Goal: Task Accomplishment & Management: Use online tool/utility

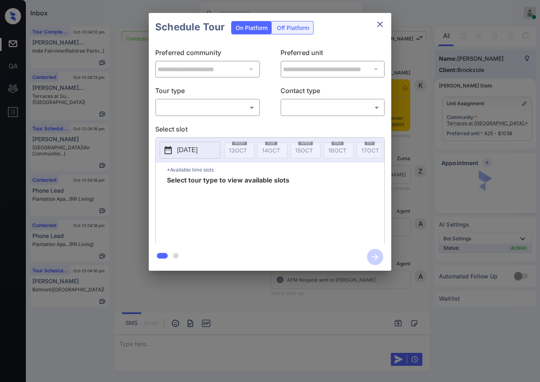
scroll to position [1591, 0]
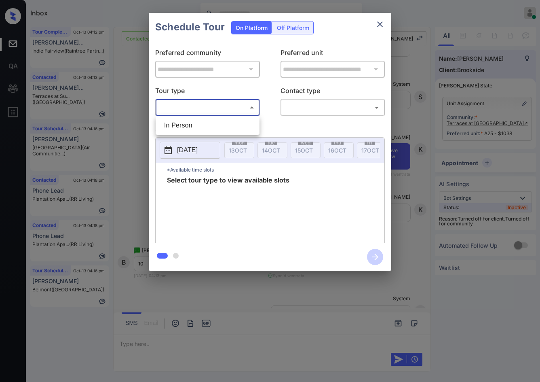
click at [222, 101] on body "Inbox Jezcil Usanastre Online Set yourself offline Set yourself on break Profil…" at bounding box center [270, 191] width 540 height 382
click at [225, 111] on div at bounding box center [270, 191] width 540 height 382
click at [224, 124] on p "Select slot" at bounding box center [270, 130] width 230 height 13
click at [247, 108] on body "Inbox Jezcil Usanastre Online Set yourself offline Set yourself on break Profil…" at bounding box center [270, 191] width 540 height 382
drag, startPoint x: 247, startPoint y: 108, endPoint x: 276, endPoint y: 121, distance: 32.2
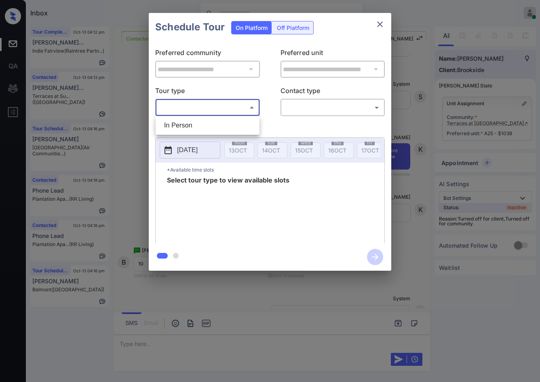
click at [242, 127] on li "In Person" at bounding box center [208, 125] width 100 height 15
type input "********"
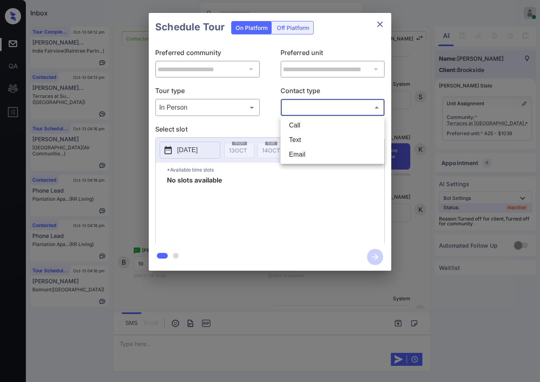
click at [302, 109] on body "Inbox Jezcil Usanastre Online Set yourself offline Set yourself on break Profil…" at bounding box center [270, 191] width 540 height 382
click at [309, 139] on li "Text" at bounding box center [333, 140] width 100 height 15
type input "****"
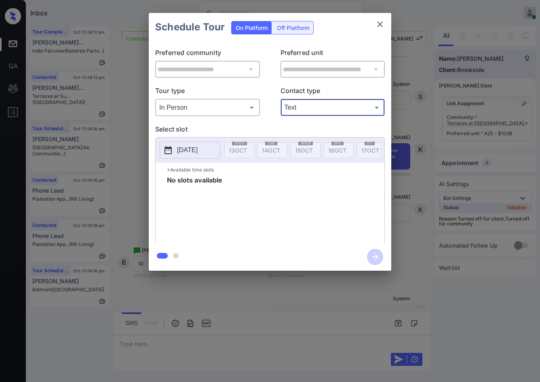
click at [208, 157] on button "2025-10-13" at bounding box center [190, 150] width 61 height 17
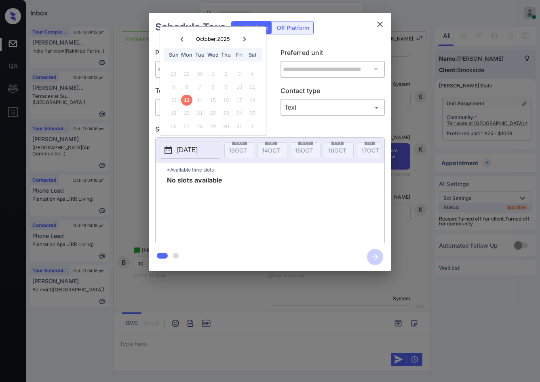
click at [139, 152] on div "**********" at bounding box center [270, 141] width 540 height 283
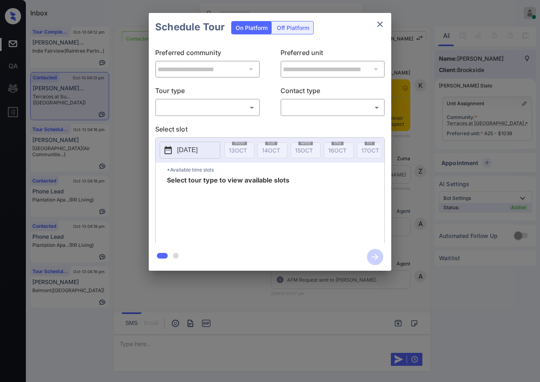
scroll to position [1187, 0]
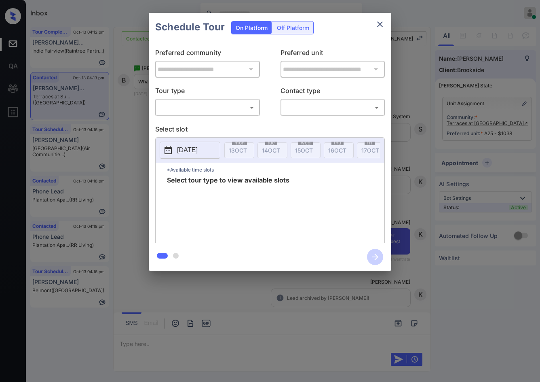
click at [247, 112] on body "Inbox Jezcil Usanastre Online Set yourself offline Set yourself on break Profil…" at bounding box center [270, 191] width 540 height 382
click at [241, 124] on li "In Person" at bounding box center [208, 125] width 100 height 15
type input "********"
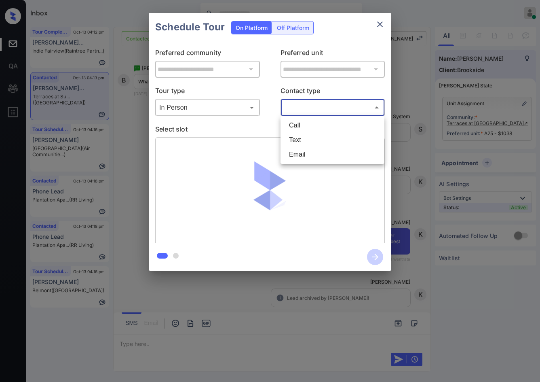
drag, startPoint x: 316, startPoint y: 110, endPoint x: 317, endPoint y: 128, distance: 18.2
click at [316, 110] on body "Inbox Jezcil Usanastre Online Set yourself offline Set yourself on break Profil…" at bounding box center [270, 191] width 540 height 382
click at [317, 139] on li "Text" at bounding box center [333, 140] width 100 height 15
type input "****"
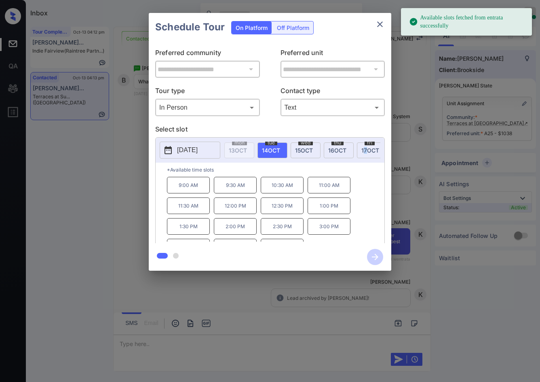
drag, startPoint x: 367, startPoint y: 152, endPoint x: 365, endPoint y: 164, distance: 12.3
click at [367, 152] on span "17 OCT" at bounding box center [370, 150] width 18 height 7
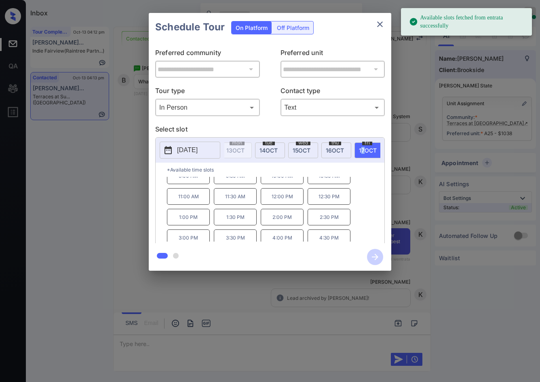
scroll to position [14, 0]
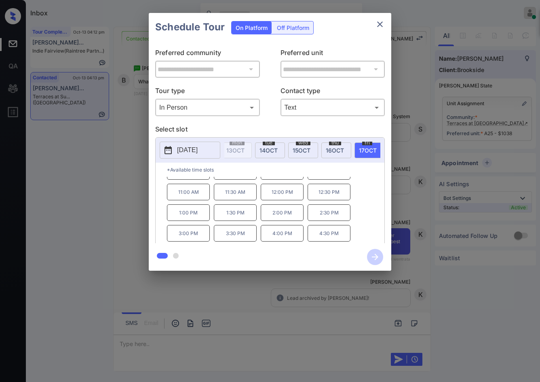
click at [53, 156] on div "**********" at bounding box center [270, 141] width 540 height 283
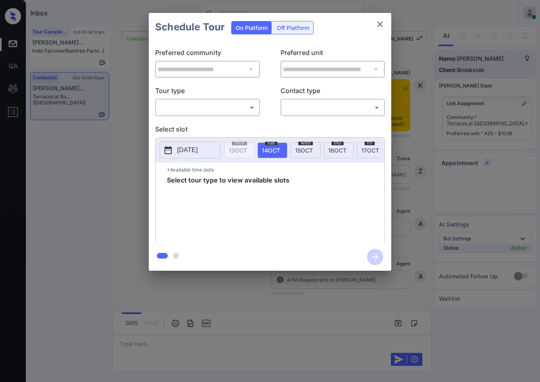
scroll to position [1854, 0]
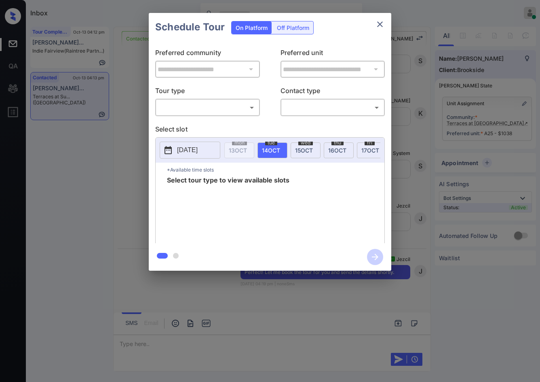
click at [251, 110] on body "Inbox Jezcil Usanastre Online Set yourself offline Set yourself on break Profil…" at bounding box center [270, 191] width 540 height 382
click at [239, 124] on li "In Person" at bounding box center [208, 125] width 100 height 15
type input "********"
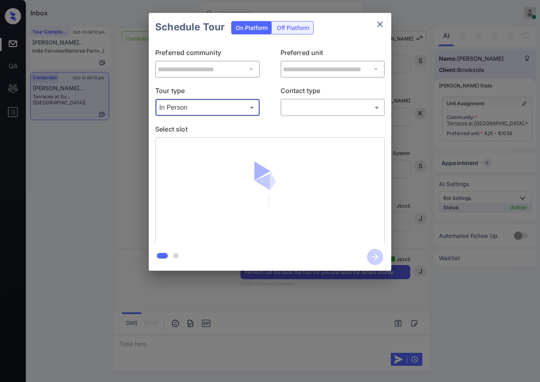
click at [310, 105] on body "Inbox Jezcil Usanastre Online Set yourself offline Set yourself on break Profil…" at bounding box center [270, 191] width 540 height 382
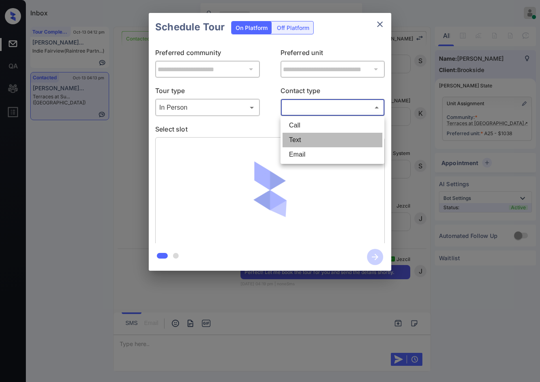
click at [309, 135] on li "Text" at bounding box center [333, 140] width 100 height 15
type input "****"
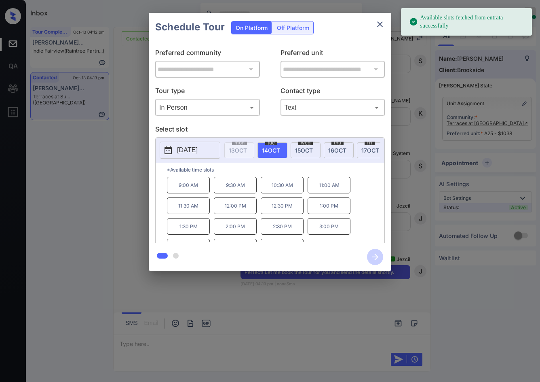
click at [370, 153] on span "17 OCT" at bounding box center [370, 150] width 18 height 7
click at [276, 193] on p "10:00 AM" at bounding box center [282, 185] width 43 height 17
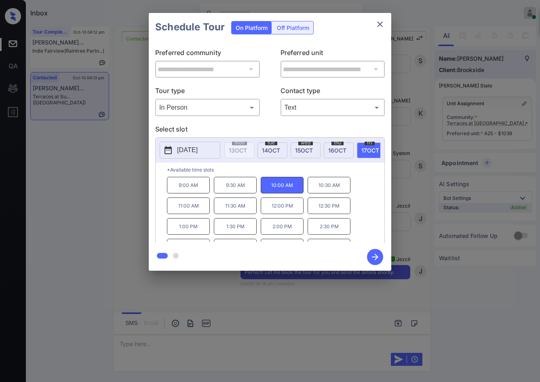
click at [367, 258] on icon "button" at bounding box center [375, 257] width 16 height 16
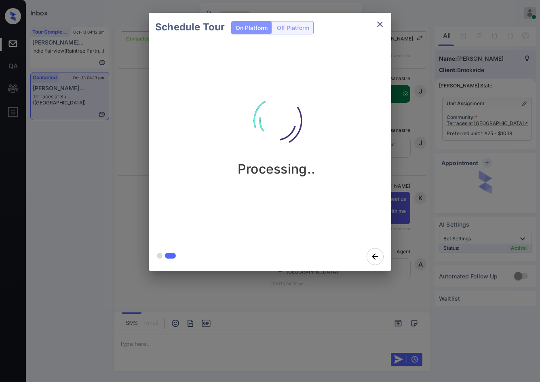
scroll to position [2079, 0]
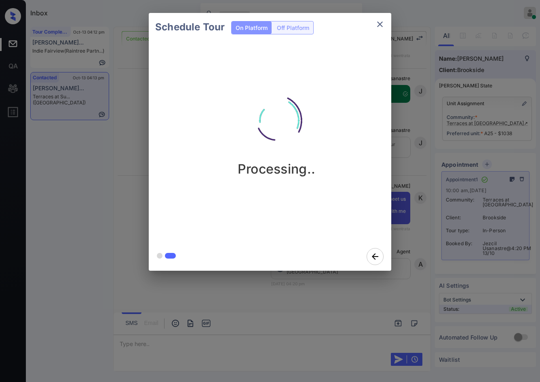
click at [104, 166] on div "Schedule Tour On Platform Off Platform Processing.." at bounding box center [270, 141] width 540 height 283
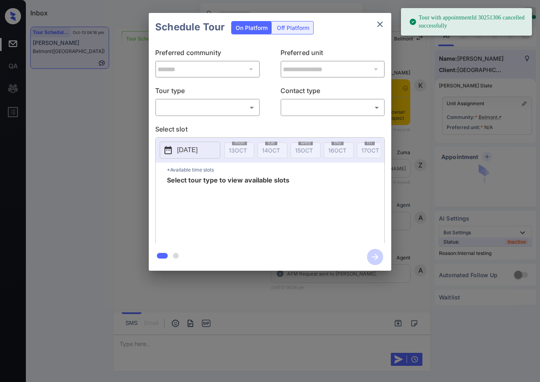
scroll to position [3931, 0]
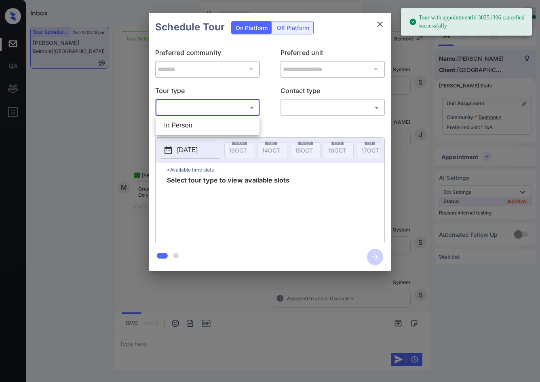
click at [243, 106] on body "Tour with appointmentId 30251306 cancelled successfully Inbox Jezcil Usanastre …" at bounding box center [270, 191] width 540 height 382
click at [240, 122] on li "In Person" at bounding box center [208, 125] width 100 height 15
type input "********"
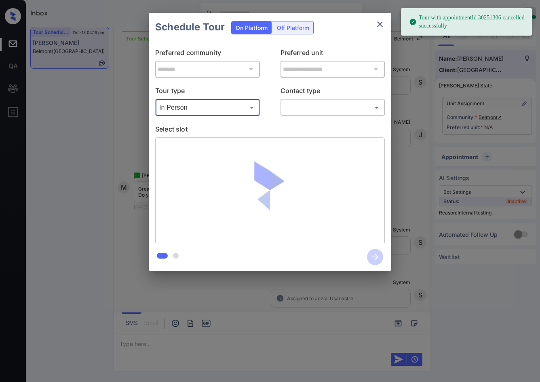
click at [306, 99] on div "​ ​" at bounding box center [333, 107] width 105 height 17
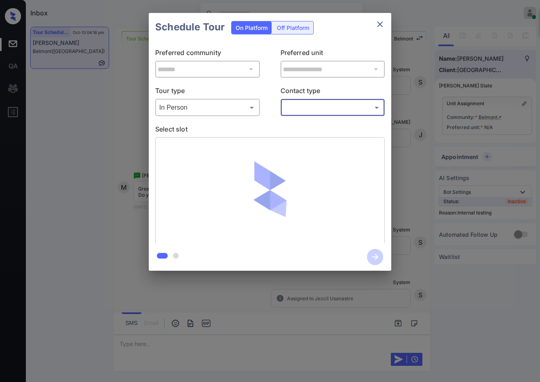
click at [308, 105] on body "Tour with appointmentId 30251306 cancelled successfully Inbox Jezcil Usanastre …" at bounding box center [270, 191] width 540 height 382
click at [309, 133] on li "Text" at bounding box center [333, 140] width 100 height 15
type input "****"
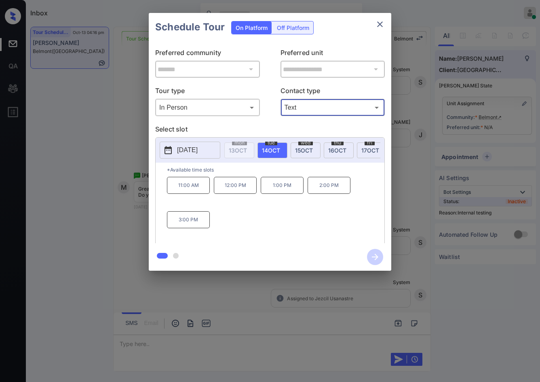
click at [333, 149] on span "16 OCT" at bounding box center [337, 150] width 18 height 7
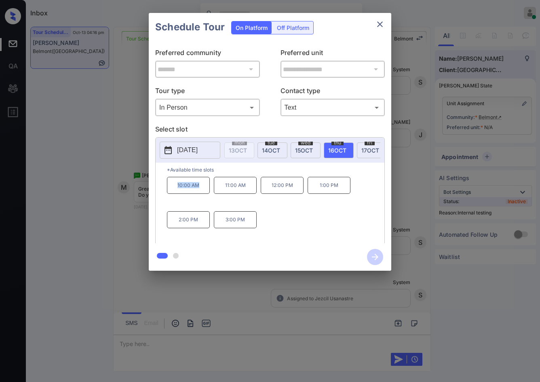
drag, startPoint x: 178, startPoint y: 191, endPoint x: 206, endPoint y: 193, distance: 28.0
click at [206, 193] on p "10:00 AM" at bounding box center [188, 185] width 43 height 17
click at [176, 190] on p "10:00 AM" at bounding box center [188, 185] width 43 height 17
drag, startPoint x: 174, startPoint y: 190, endPoint x: 209, endPoint y: 188, distance: 34.8
click at [209, 188] on p "10:00 AM" at bounding box center [188, 185] width 43 height 17
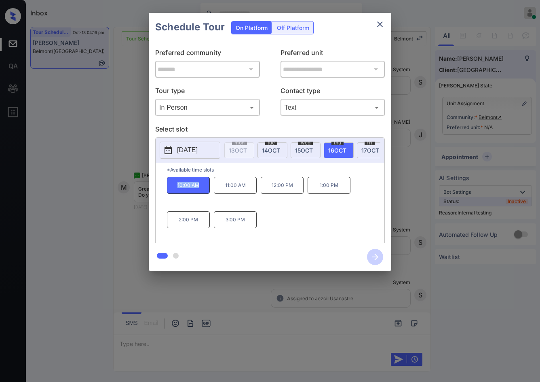
copy p "10:00 AM"
drag, startPoint x: 219, startPoint y: 222, endPoint x: 269, endPoint y: 224, distance: 49.8
click at [269, 225] on div "10:00 AM 11:00 AM 12:00 PM 1:00 PM 2:00 PM 3:00 PM" at bounding box center [276, 209] width 218 height 65
copy p "3:00 PM"
click at [114, 106] on div "**********" at bounding box center [270, 141] width 540 height 283
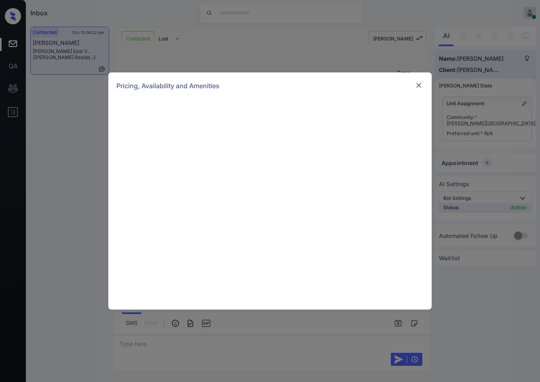
scroll to position [539, 0]
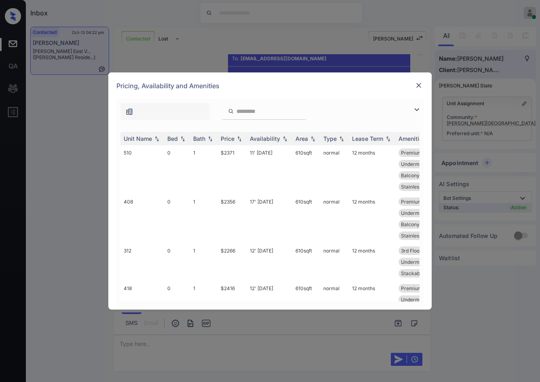
click at [414, 109] on img at bounding box center [417, 110] width 10 height 10
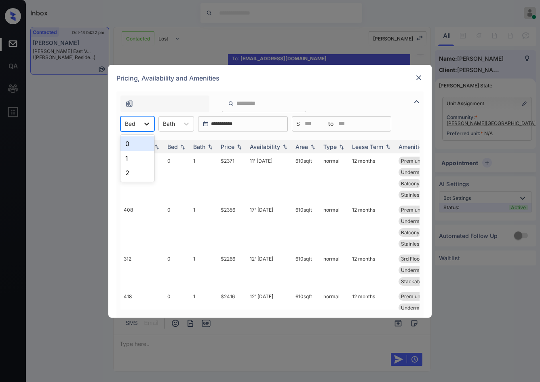
click at [141, 118] on div at bounding box center [146, 123] width 15 height 15
click at [140, 152] on div "1" at bounding box center [137, 158] width 34 height 15
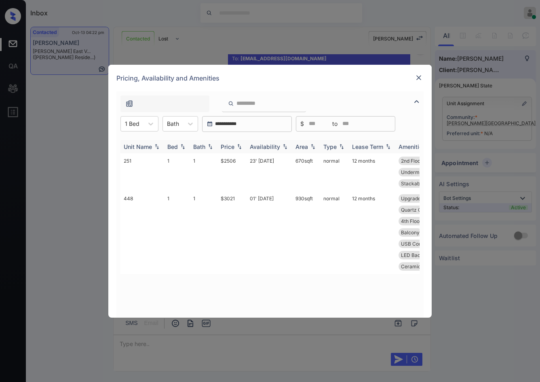
click at [242, 144] on img at bounding box center [239, 147] width 8 height 6
drag, startPoint x: 217, startPoint y: 165, endPoint x: 242, endPoint y: 165, distance: 25.1
click at [242, 165] on tr "251 1 1 $2506 23' Oct 25 670 sqft normal 12 months 2nd Floor Premium Vinyl F...…" at bounding box center [331, 172] width 423 height 38
copy tr "$2506"
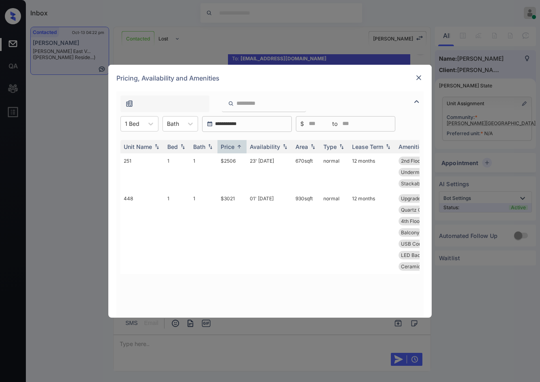
click at [93, 121] on div "**********" at bounding box center [270, 191] width 540 height 382
click at [419, 61] on div "**********" at bounding box center [270, 191] width 540 height 382
click at [420, 71] on div "Pricing, Availability and Amenities" at bounding box center [269, 78] width 323 height 27
click at [423, 74] on img at bounding box center [419, 78] width 8 height 8
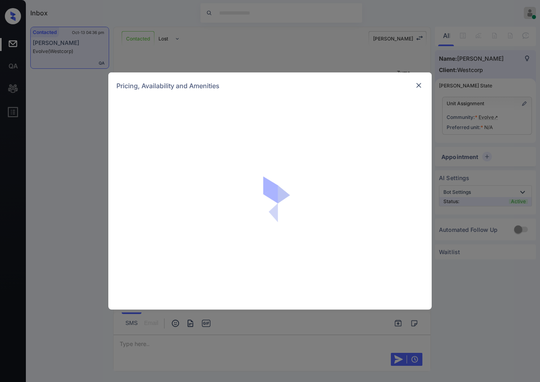
scroll to position [162, 0]
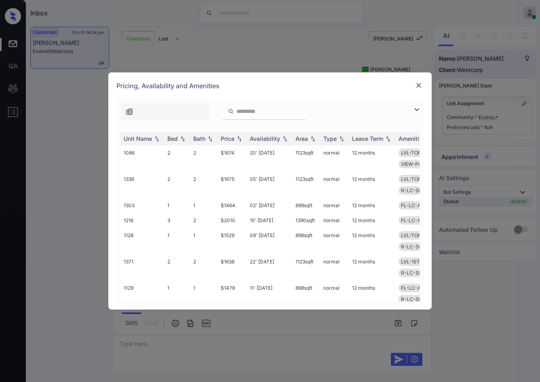
click at [419, 108] on img at bounding box center [417, 110] width 10 height 10
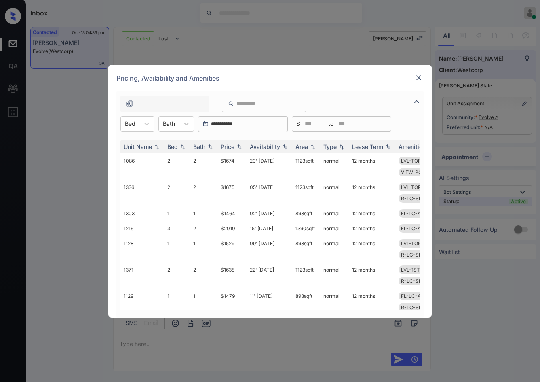
click at [420, 76] on img at bounding box center [419, 78] width 8 height 8
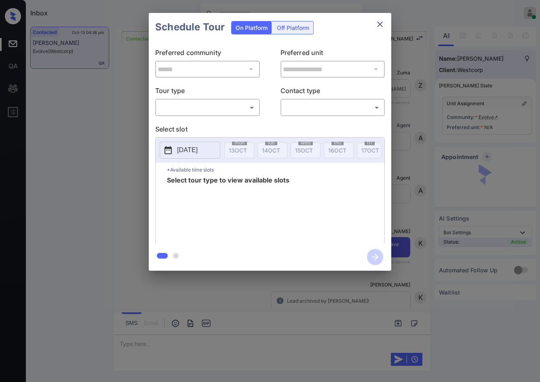
scroll to position [162, 0]
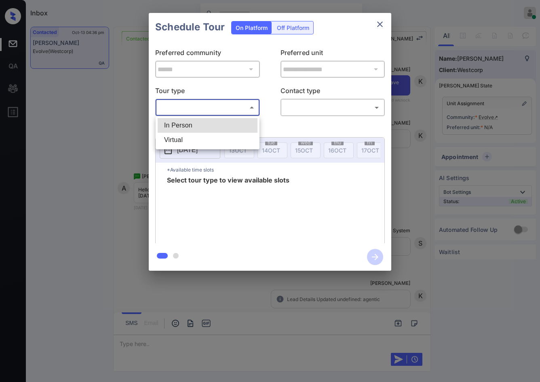
click at [219, 101] on body "Inbox Jezcil Usanastre Online Set yourself offline Set yourself on break Profil…" at bounding box center [270, 191] width 540 height 382
click at [217, 123] on li "In Person" at bounding box center [208, 125] width 100 height 15
type input "********"
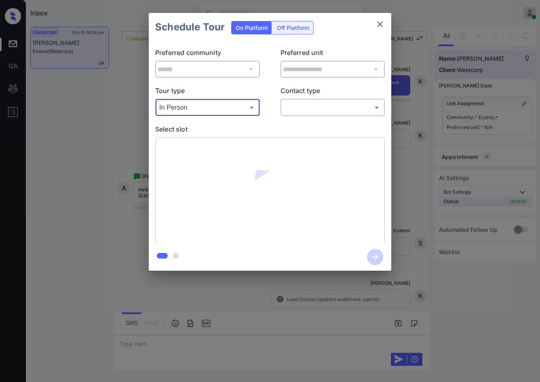
click at [330, 114] on body "Inbox Jezcil Usanastre Online Set yourself offline Set yourself on break Profil…" at bounding box center [270, 191] width 540 height 382
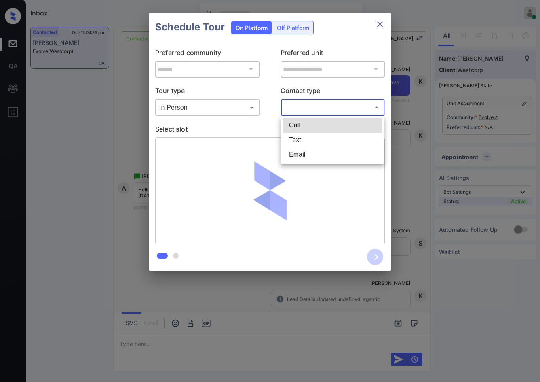
click at [300, 142] on li "Text" at bounding box center [333, 140] width 100 height 15
type input "****"
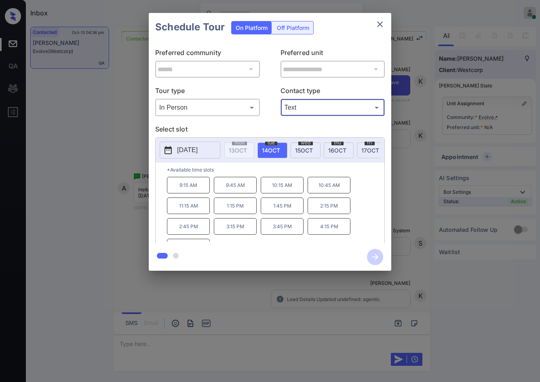
click at [122, 167] on div "**********" at bounding box center [270, 141] width 540 height 283
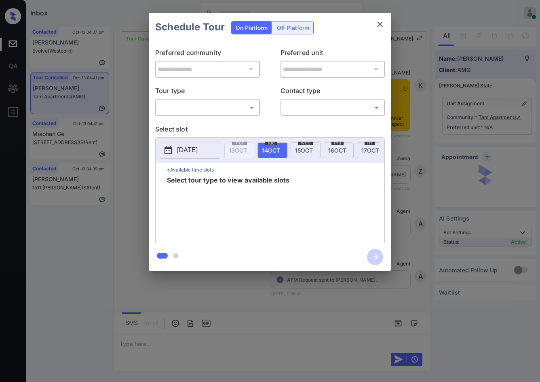
scroll to position [6748, 0]
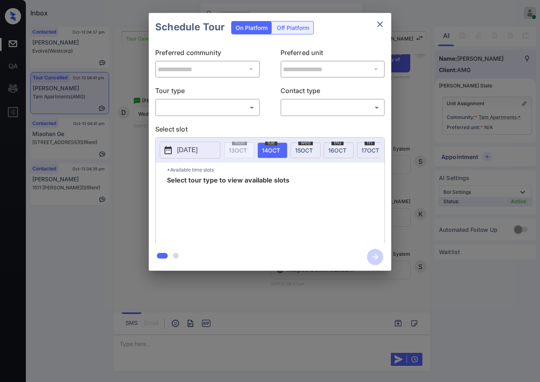
click at [209, 107] on body "Inbox Jezcil Usanastre Online Set yourself offline Set yourself on break Profil…" at bounding box center [270, 191] width 540 height 382
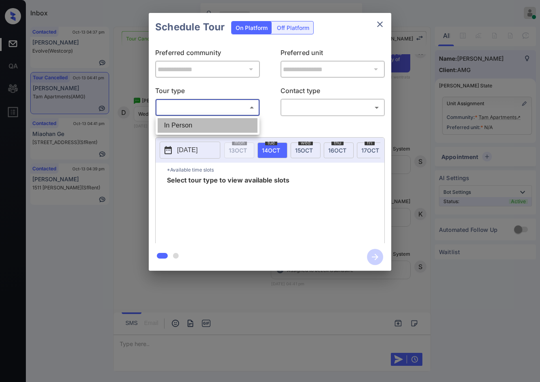
click at [209, 122] on li "In Person" at bounding box center [208, 125] width 100 height 15
type input "********"
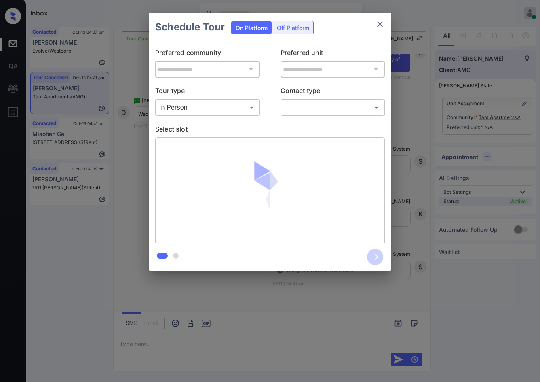
drag, startPoint x: 280, startPoint y: 104, endPoint x: 292, endPoint y: 111, distance: 13.4
click at [281, 105] on div "Tour type In Person ******** ​ Contact type ​ ​" at bounding box center [270, 101] width 230 height 30
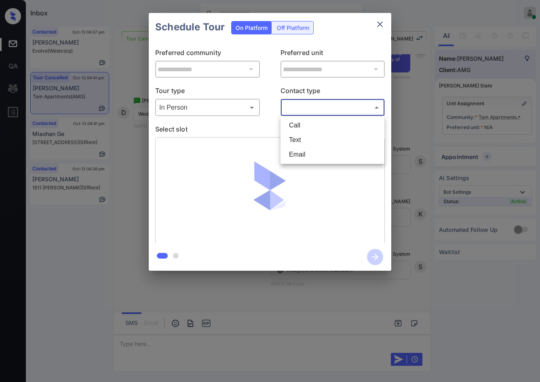
click at [295, 111] on body "Inbox Jezcil Usanastre Online Set yourself offline Set yourself on break Profil…" at bounding box center [270, 191] width 540 height 382
click at [303, 144] on li "Text" at bounding box center [333, 140] width 100 height 15
type input "****"
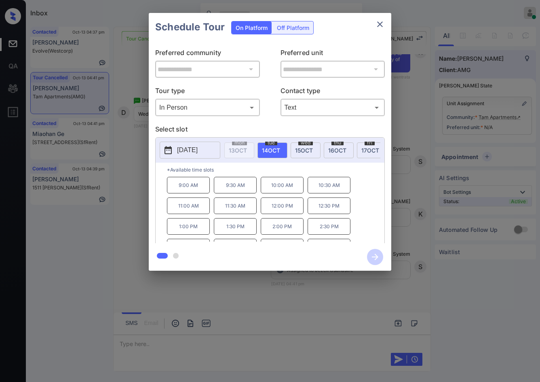
click at [308, 144] on span "wed" at bounding box center [305, 142] width 15 height 5
drag, startPoint x: 171, startPoint y: 188, endPoint x: 202, endPoint y: 190, distance: 31.2
click at [202, 190] on p "9:00 AM" at bounding box center [188, 185] width 43 height 17
copy p "9:00 AM"
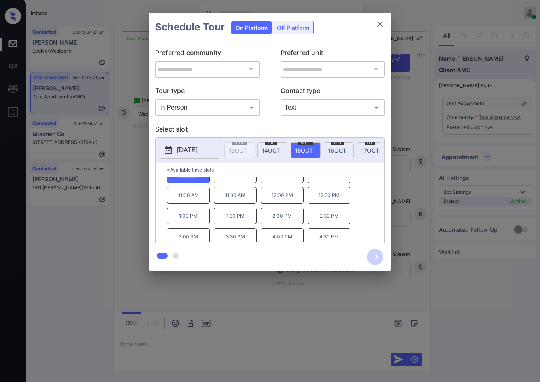
scroll to position [14, 0]
drag, startPoint x: 316, startPoint y: 239, endPoint x: 334, endPoint y: 239, distance: 17.8
click at [341, 239] on p "4:30 PM" at bounding box center [329, 233] width 43 height 17
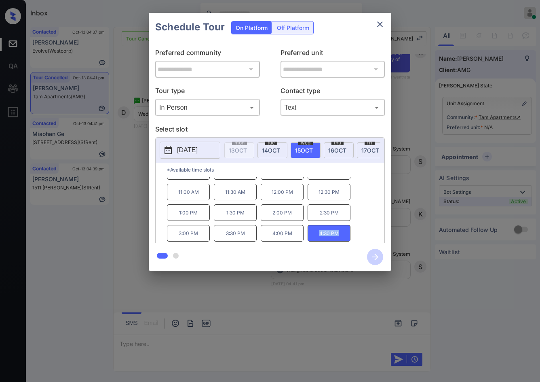
copy p "4:30 PM"
click at [43, 228] on div "**********" at bounding box center [270, 141] width 540 height 283
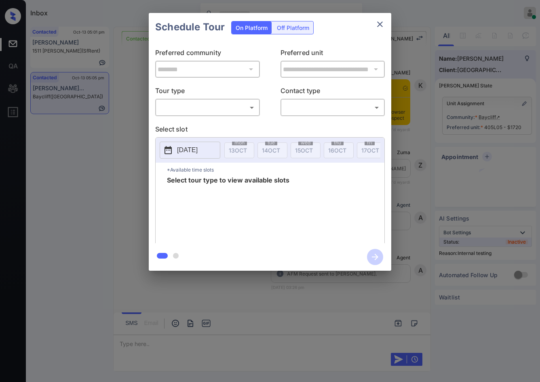
click at [204, 113] on body "Inbox Jezcil Usanastre Online Set yourself offline Set yourself on break Profil…" at bounding box center [270, 191] width 540 height 382
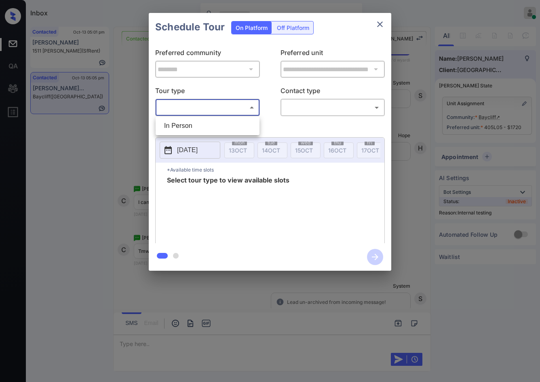
drag, startPoint x: 196, startPoint y: 125, endPoint x: 209, endPoint y: 120, distance: 13.8
click at [196, 125] on li "In Person" at bounding box center [208, 125] width 100 height 15
type input "********"
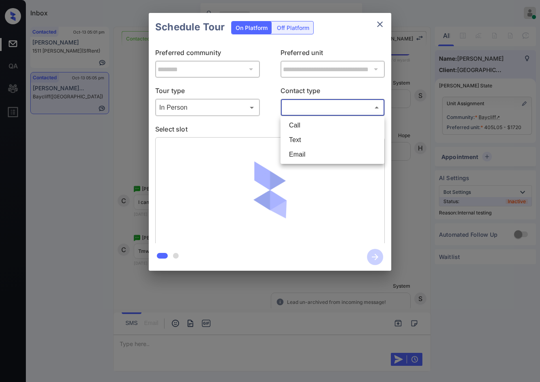
click at [336, 114] on body "Inbox Jezcil Usanastre Online Set yourself offline Set yourself on break Profil…" at bounding box center [270, 191] width 540 height 382
click at [308, 146] on li "Text" at bounding box center [333, 140] width 100 height 15
type input "****"
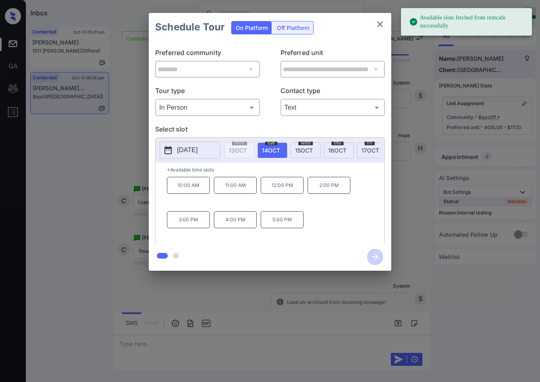
click at [137, 153] on div "**********" at bounding box center [270, 141] width 540 height 283
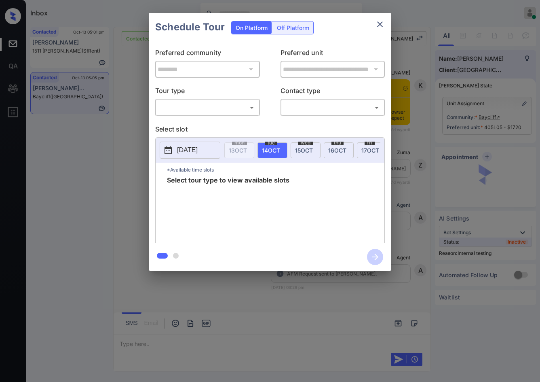
scroll to position [2504, 0]
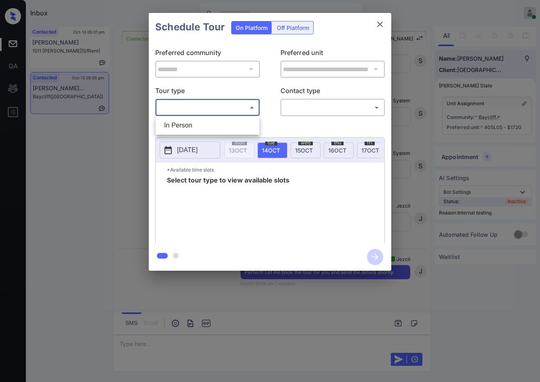
click at [240, 105] on body "Inbox Jezcil Usanastre Online Set yourself offline Set yourself on break Profil…" at bounding box center [270, 191] width 540 height 382
click at [223, 122] on li "In Person" at bounding box center [208, 125] width 100 height 15
type input "********"
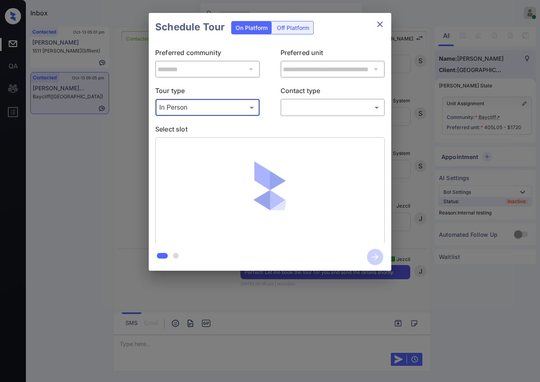
click at [306, 109] on body "Inbox Jezcil Usanastre Online Set yourself offline Set yourself on break Profil…" at bounding box center [270, 191] width 540 height 382
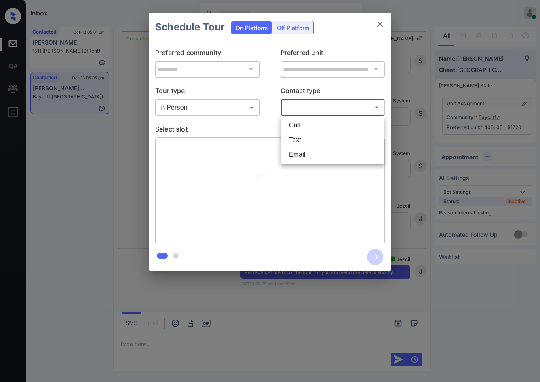
click at [310, 144] on li "Text" at bounding box center [333, 140] width 100 height 15
type input "****"
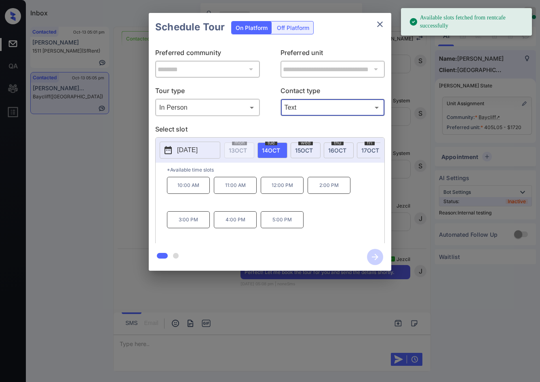
click at [206, 186] on p "10:00 AM" at bounding box center [188, 185] width 43 height 17
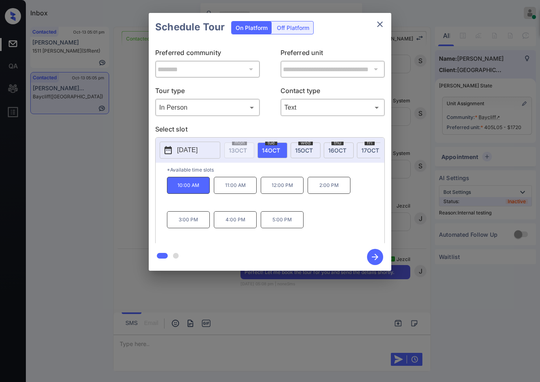
click at [369, 256] on icon "button" at bounding box center [375, 257] width 16 height 16
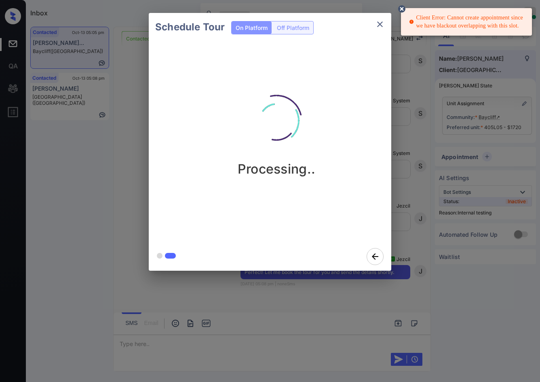
click at [422, 19] on div "Client Error: Cannot create appointment since we have blackout overlapping with…" at bounding box center [467, 22] width 116 height 23
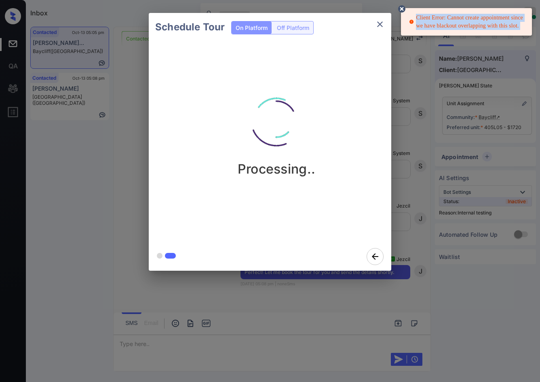
click at [422, 19] on div "Client Error: Cannot create appointment since we have blackout overlapping with…" at bounding box center [467, 22] width 116 height 23
copy div "Client Error: Cannot create appointment since we have blackout overlapping with…"
click at [381, 23] on icon "close" at bounding box center [380, 24] width 6 height 6
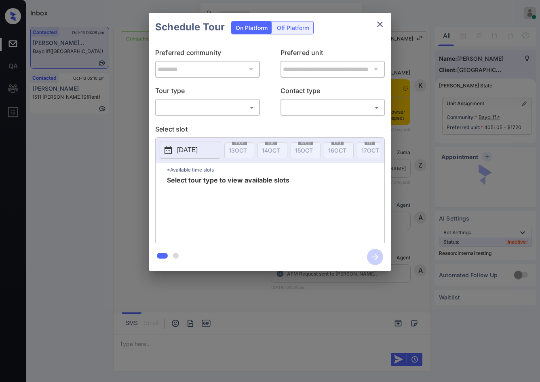
scroll to position [2897, 0]
click at [245, 112] on body "Inbox Jezcil Usanastre Online Set yourself offline Set yourself on break Profil…" at bounding box center [270, 191] width 540 height 382
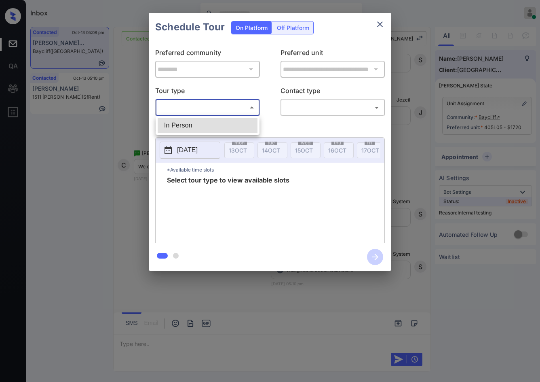
click at [240, 126] on li "In Person" at bounding box center [208, 125] width 100 height 15
type input "********"
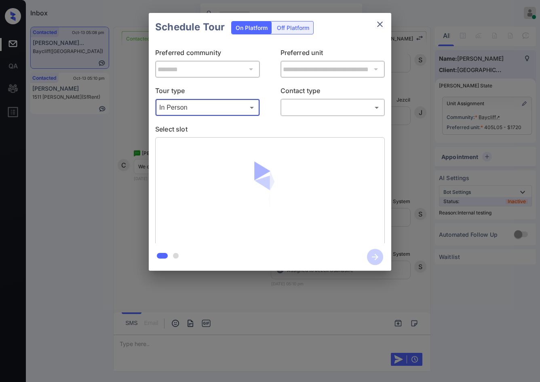
click at [307, 105] on body "Inbox Jezcil Usanastre Online Set yourself offline Set yourself on break Profil…" at bounding box center [270, 191] width 540 height 382
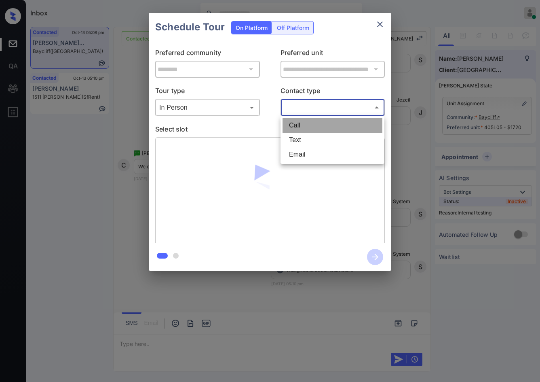
click at [315, 130] on li "Call" at bounding box center [333, 125] width 100 height 15
click at [317, 107] on body "Inbox Jezcil Usanastre Online Set yourself offline Set yourself on break Profil…" at bounding box center [270, 191] width 540 height 382
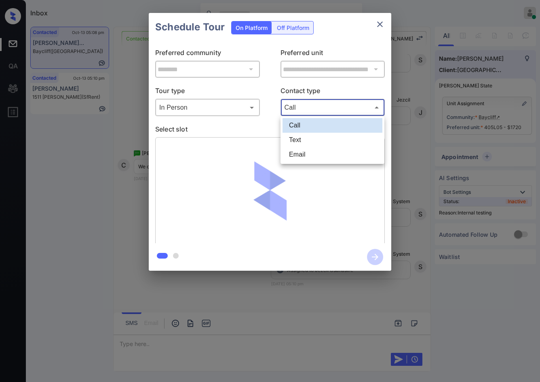
click at [315, 142] on li "Text" at bounding box center [333, 140] width 100 height 15
type input "****"
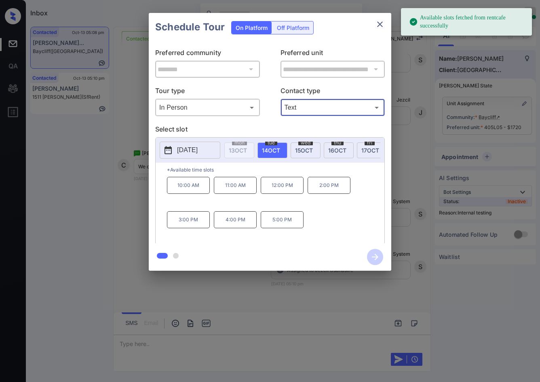
click at [240, 190] on p "11:00 AM" at bounding box center [235, 185] width 43 height 17
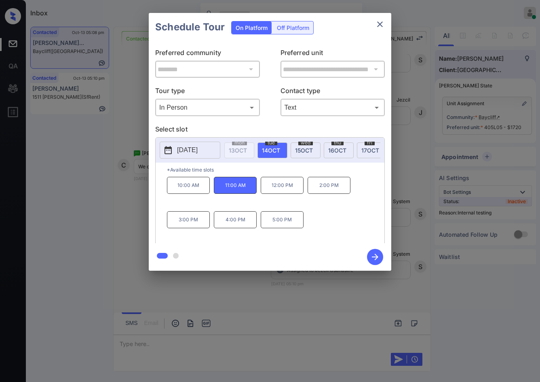
click at [391, 256] on div at bounding box center [270, 256] width 243 height 27
click at [373, 255] on icon "button" at bounding box center [375, 257] width 16 height 16
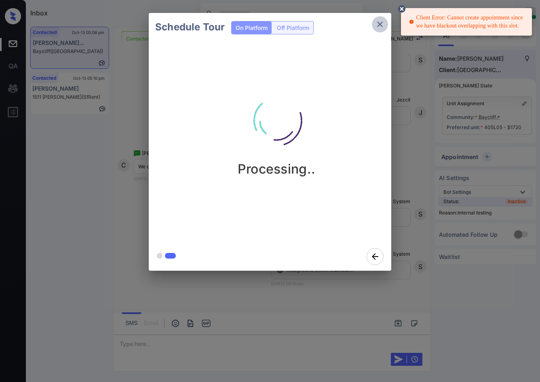
click at [384, 21] on icon "close" at bounding box center [380, 24] width 10 height 10
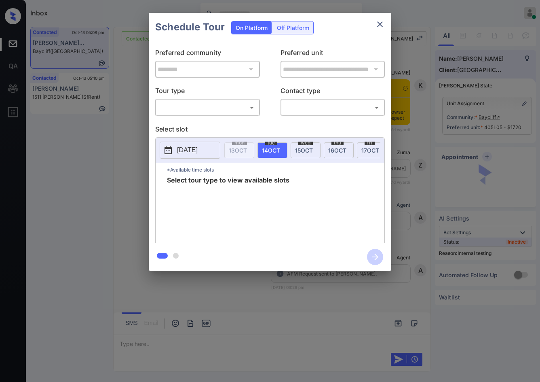
scroll to position [2897, 0]
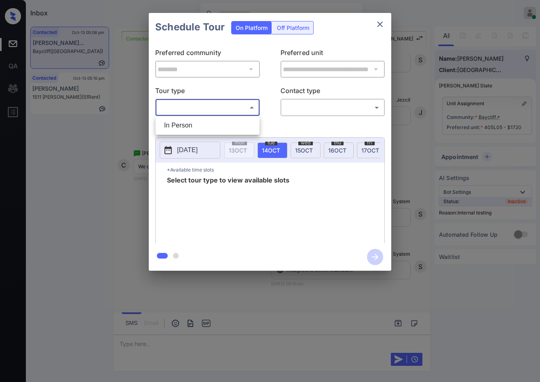
click at [166, 107] on body "Inbox Jezcil Usanastre Online Set yourself offline Set yourself on break Profil…" at bounding box center [270, 191] width 540 height 382
click at [176, 127] on li "In Person" at bounding box center [208, 125] width 100 height 15
type input "********"
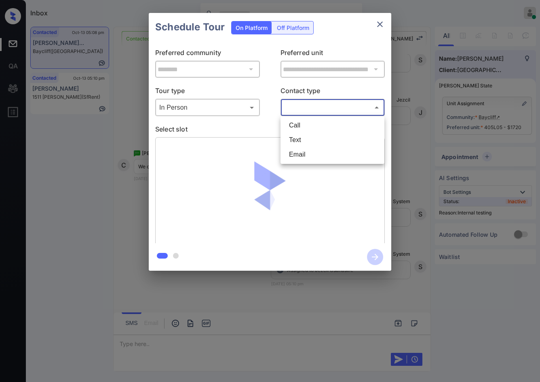
click at [313, 112] on body "Inbox Jezcil Usanastre Online Set yourself offline Set yourself on break Profil…" at bounding box center [270, 191] width 540 height 382
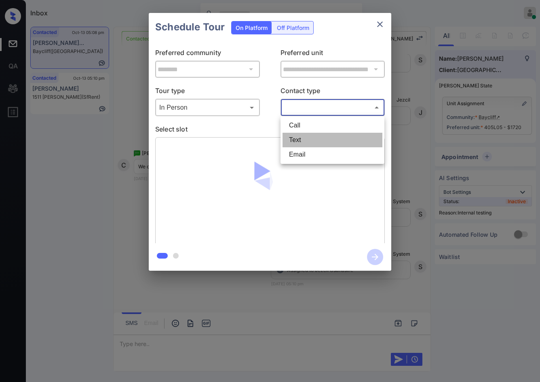
drag, startPoint x: 311, startPoint y: 139, endPoint x: 311, endPoint y: 144, distance: 5.3
click at [311, 139] on li "Text" at bounding box center [333, 140] width 100 height 15
type input "****"
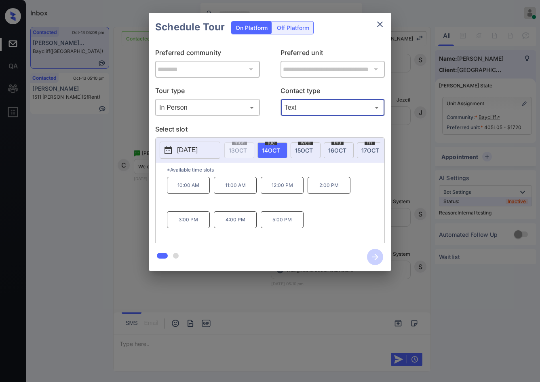
click at [272, 194] on p "12:00 PM" at bounding box center [282, 185] width 43 height 17
click at [372, 260] on icon "button" at bounding box center [375, 257] width 16 height 16
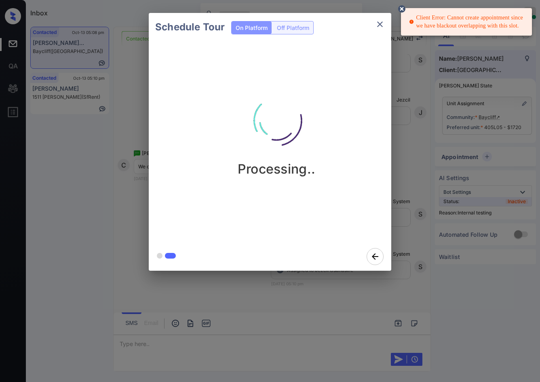
click at [439, 26] on div "Client Error: Cannot create appointment since we have blackout overlapping with…" at bounding box center [467, 22] width 116 height 23
click at [381, 25] on icon "close" at bounding box center [380, 24] width 6 height 6
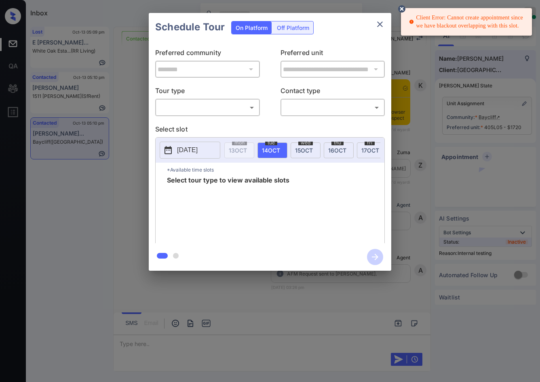
scroll to position [2983, 0]
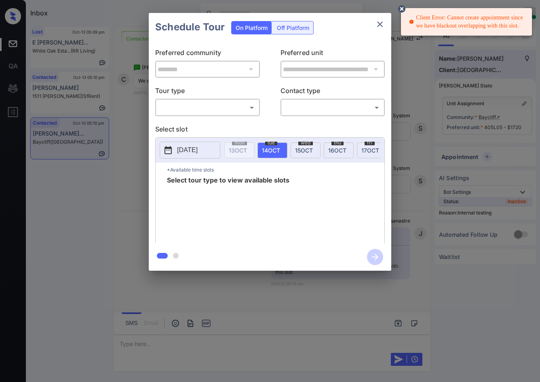
click at [214, 113] on body "Client Error: Cannot create appointment since we have blackout overlapping with…" at bounding box center [270, 191] width 540 height 382
click at [206, 127] on li "In Person" at bounding box center [208, 125] width 100 height 15
type input "********"
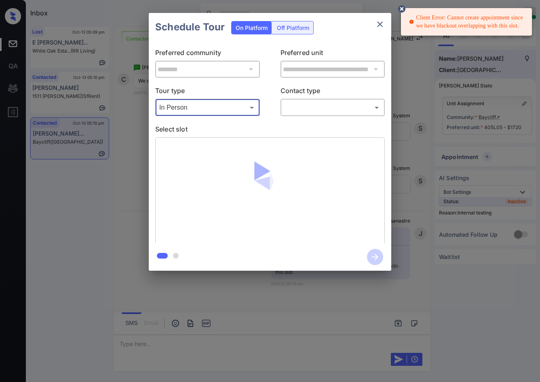
click at [303, 104] on body "Client Error: Cannot create appointment since we have blackout overlapping with…" at bounding box center [270, 191] width 540 height 382
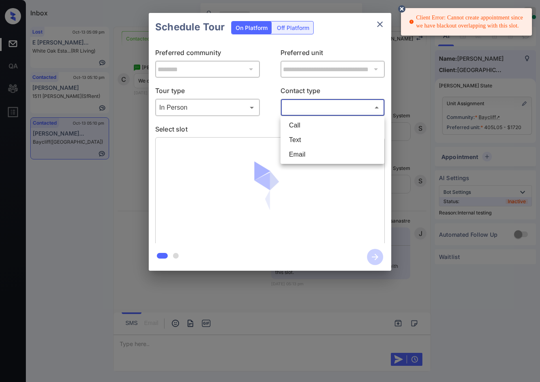
click at [306, 141] on li "Text" at bounding box center [333, 140] width 100 height 15
type input "****"
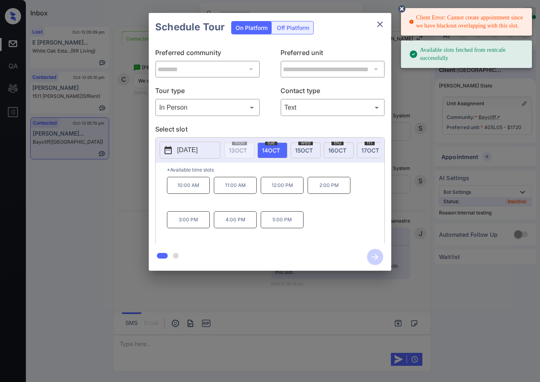
click at [401, 9] on icon at bounding box center [401, 8] width 7 height 7
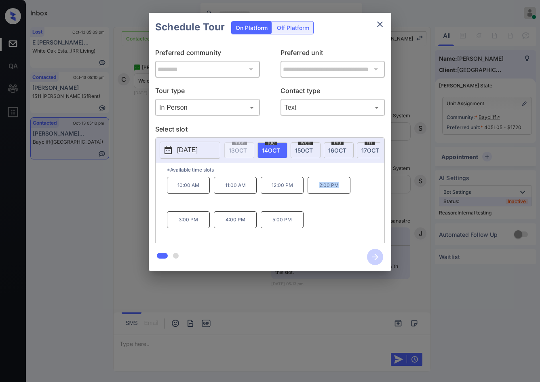
drag, startPoint x: 328, startPoint y: 190, endPoint x: 347, endPoint y: 190, distance: 18.2
click at [347, 190] on p "2:00 PM" at bounding box center [329, 185] width 43 height 17
copy p "2:00 PM"
drag, startPoint x: 201, startPoint y: 228, endPoint x: 213, endPoint y: 229, distance: 12.1
click at [213, 229] on div "10:00 AM 11:00 AM 12:00 PM 2:00 PM 3:00 PM 4:00 PM 5:00 PM" at bounding box center [276, 209] width 218 height 65
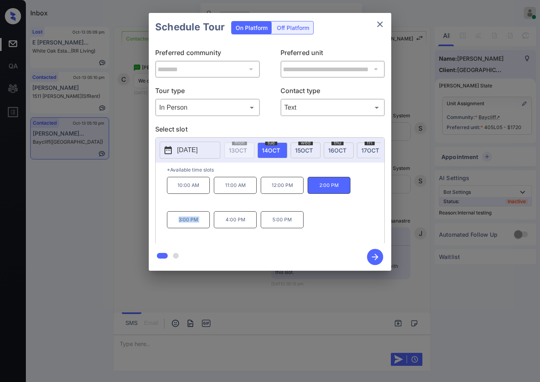
copy p "3:00 PM"
drag, startPoint x: 270, startPoint y: 227, endPoint x: 299, endPoint y: 227, distance: 29.5
click at [299, 227] on p "5:00 PM" at bounding box center [282, 219] width 43 height 17
copy p "5:00 PM"
click at [87, 193] on div "**********" at bounding box center [270, 141] width 540 height 283
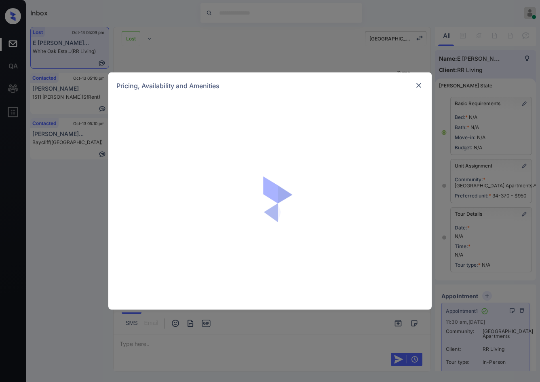
scroll to position [3189, 0]
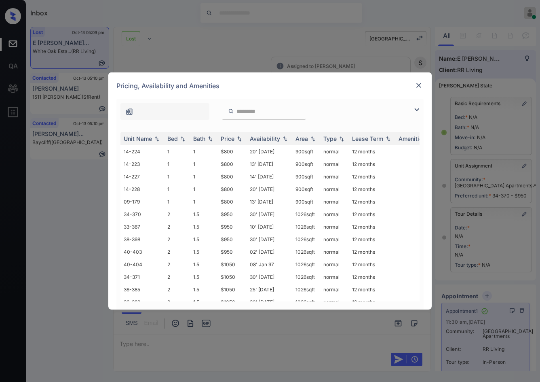
click at [418, 108] on img at bounding box center [417, 110] width 10 height 10
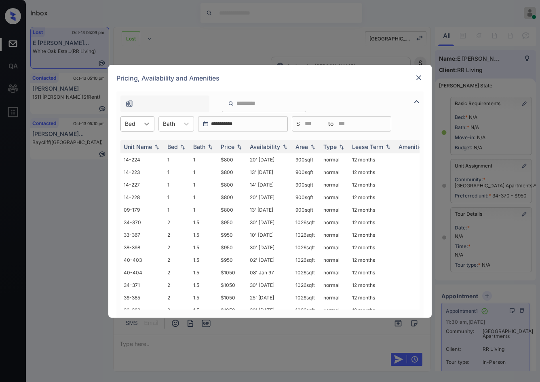
click at [146, 125] on icon at bounding box center [147, 124] width 8 height 8
click at [144, 154] on div "2" at bounding box center [137, 158] width 34 height 15
click at [246, 146] on th "Price" at bounding box center [232, 146] width 29 height 13
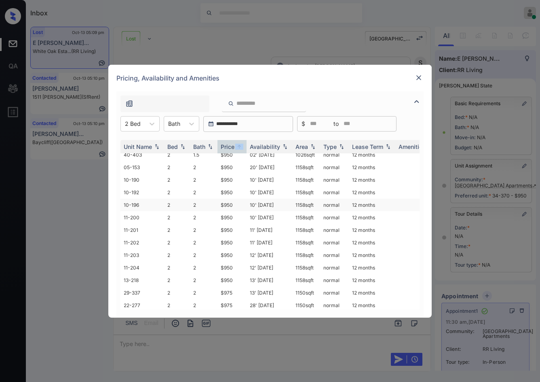
scroll to position [0, 0]
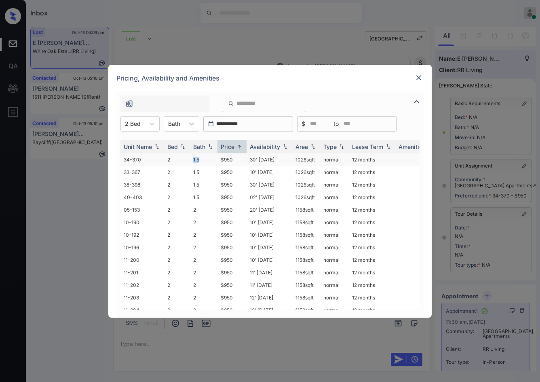
drag, startPoint x: 192, startPoint y: 158, endPoint x: 201, endPoint y: 158, distance: 8.5
click at [201, 158] on tr "34-370 2 1.5 $950 30' Apr 25 1026 sqft normal 12 months" at bounding box center [331, 159] width 423 height 13
copy tr "1.5"
click at [417, 78] on img at bounding box center [419, 78] width 8 height 8
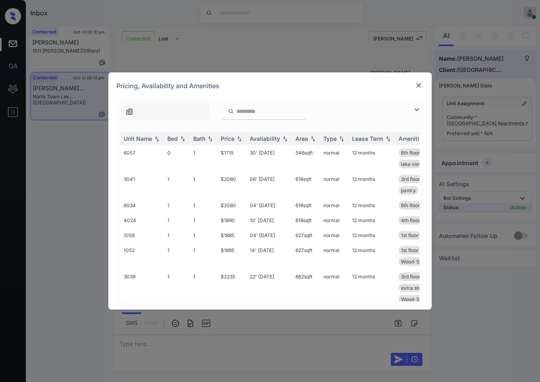
click at [420, 107] on img at bounding box center [417, 110] width 10 height 10
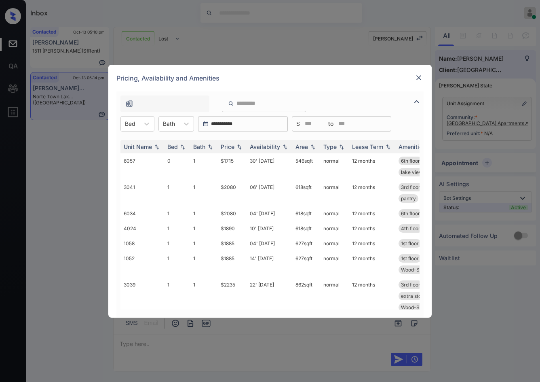
drag, startPoint x: 148, startPoint y: 121, endPoint x: 148, endPoint y: 133, distance: 11.7
click at [148, 121] on icon at bounding box center [147, 124] width 8 height 8
click at [138, 146] on div "0" at bounding box center [137, 143] width 34 height 15
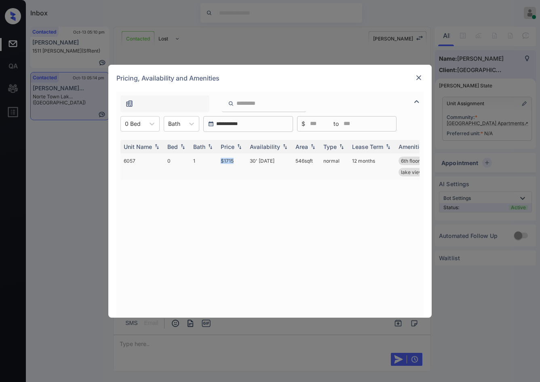
drag, startPoint x: 215, startPoint y: 162, endPoint x: 235, endPoint y: 169, distance: 20.8
click at [238, 165] on tr "6057 0 1 $1715 30' Sep 25 546 sqft normal 12 months 6th floor courtyard view ex…" at bounding box center [331, 166] width 423 height 26
copy tr "$1715"
click at [129, 119] on div at bounding box center [133, 123] width 16 height 8
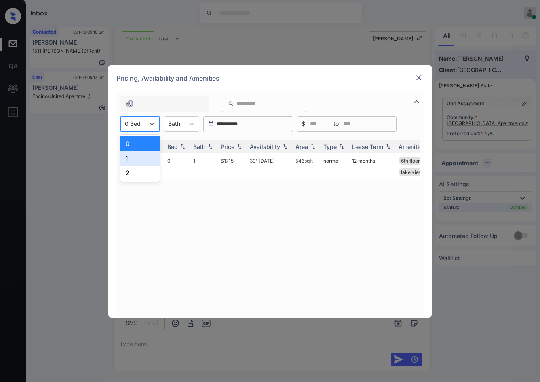
click at [129, 153] on div "1" at bounding box center [139, 158] width 39 height 15
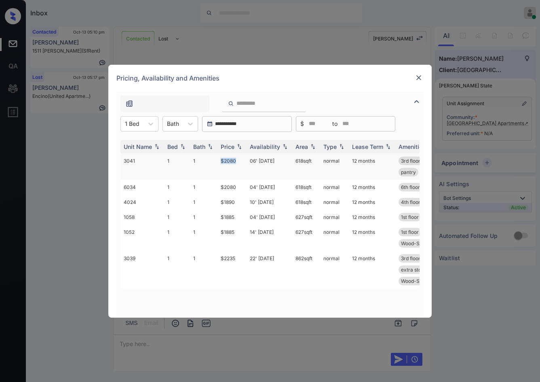
drag, startPoint x: 218, startPoint y: 162, endPoint x: 243, endPoint y: 162, distance: 24.7
click at [243, 162] on td "$2080" at bounding box center [232, 166] width 29 height 26
copy td "$2080"
drag, startPoint x: 51, startPoint y: 161, endPoint x: 55, endPoint y: 162, distance: 4.7
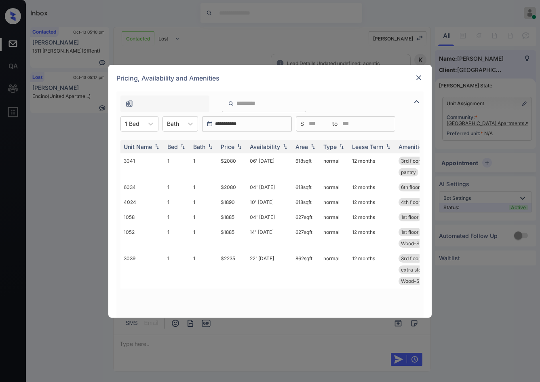
click at [51, 161] on div "**********" at bounding box center [270, 191] width 540 height 382
click at [418, 77] on img at bounding box center [419, 78] width 8 height 8
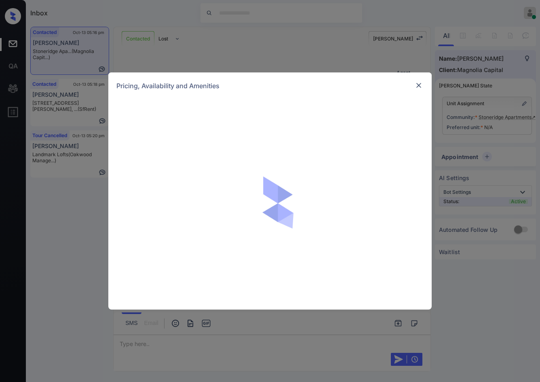
scroll to position [1826, 0]
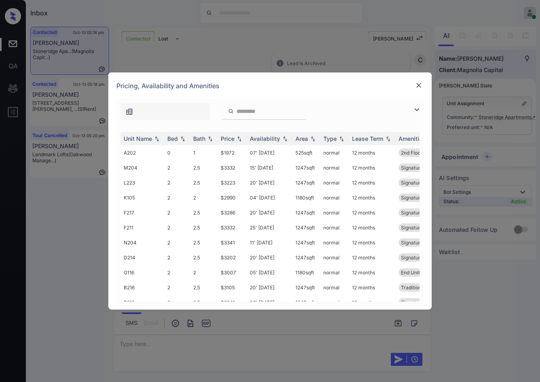
click at [414, 113] on img at bounding box center [417, 110] width 10 height 10
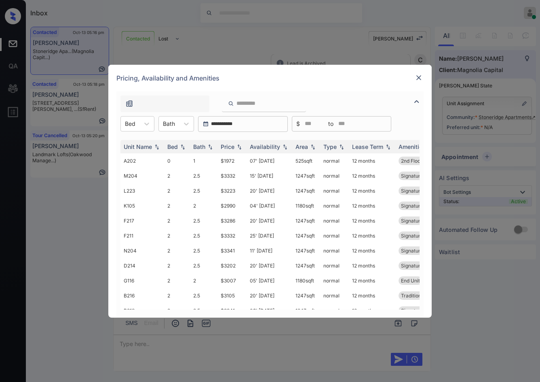
drag, startPoint x: 127, startPoint y: 122, endPoint x: 130, endPoint y: 132, distance: 10.9
click at [128, 122] on div at bounding box center [130, 123] width 11 height 8
click at [142, 146] on div "0" at bounding box center [137, 143] width 34 height 15
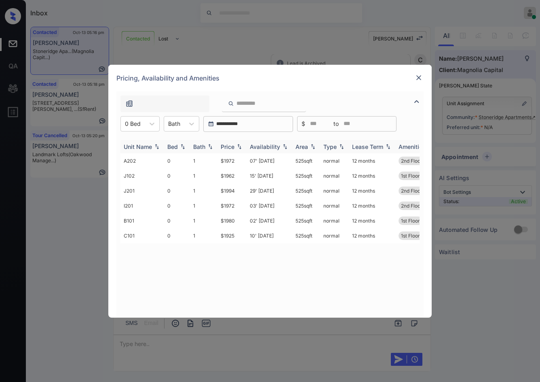
click at [238, 146] on img at bounding box center [239, 147] width 8 height 6
click at [239, 147] on img at bounding box center [239, 147] width 8 height 6
drag, startPoint x: 219, startPoint y: 163, endPoint x: 244, endPoint y: 162, distance: 24.7
click at [243, 162] on td "$1925" at bounding box center [232, 160] width 29 height 15
click at [244, 162] on td "$1925" at bounding box center [232, 160] width 29 height 15
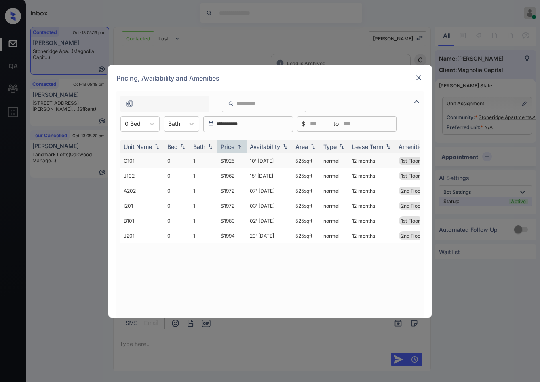
click at [244, 162] on td "$1925" at bounding box center [232, 160] width 29 height 15
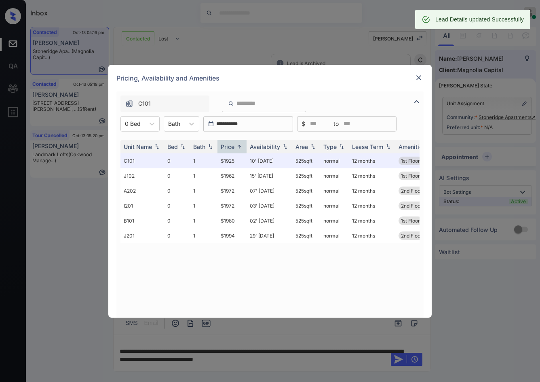
click at [424, 79] on div "Pricing, Availability and Amenities" at bounding box center [269, 78] width 323 height 27
click at [419, 81] on img at bounding box center [419, 78] width 8 height 8
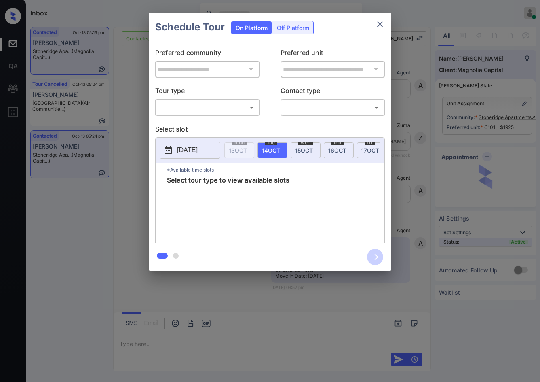
scroll to position [1153, 0]
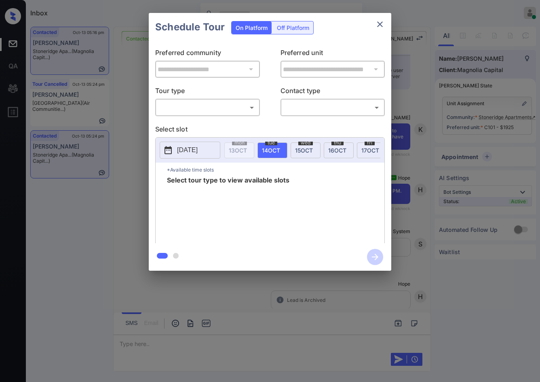
click at [208, 116] on div "​ ​" at bounding box center [207, 107] width 105 height 17
click at [207, 123] on div "**********" at bounding box center [270, 142] width 243 height 202
click at [214, 113] on body "Inbox Jezcil Usanastre Online Set yourself offline Set yourself on break Profil…" at bounding box center [270, 191] width 540 height 382
click at [215, 127] on li "In Person" at bounding box center [208, 125] width 100 height 15
type input "********"
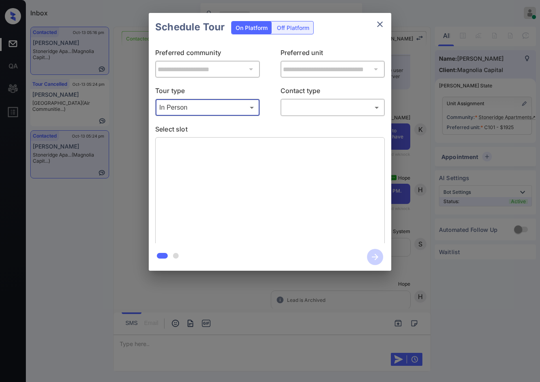
click at [290, 110] on body "Inbox Jezcil Usanastre Online Set yourself offline Set yourself on break Profil…" at bounding box center [270, 191] width 540 height 382
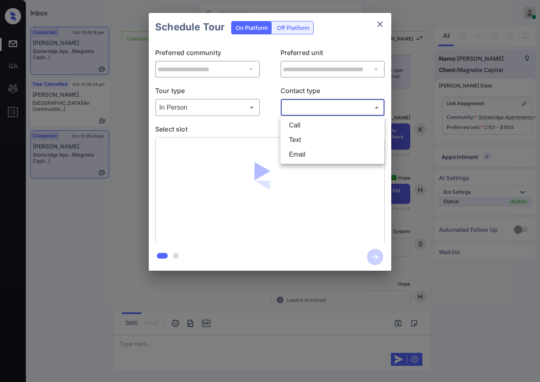
click at [295, 133] on ul "Call Text Email" at bounding box center [333, 140] width 104 height 48
click at [303, 138] on li "Text" at bounding box center [333, 140] width 100 height 15
type input "****"
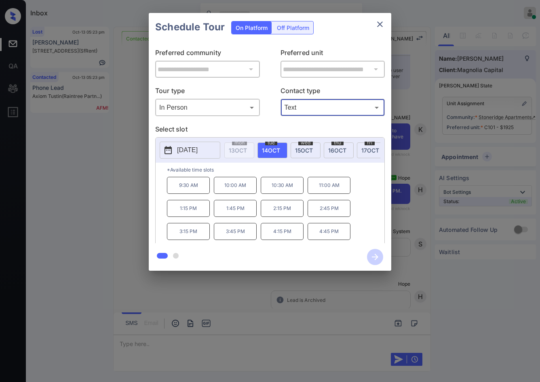
click at [80, 162] on div "**********" at bounding box center [270, 141] width 540 height 283
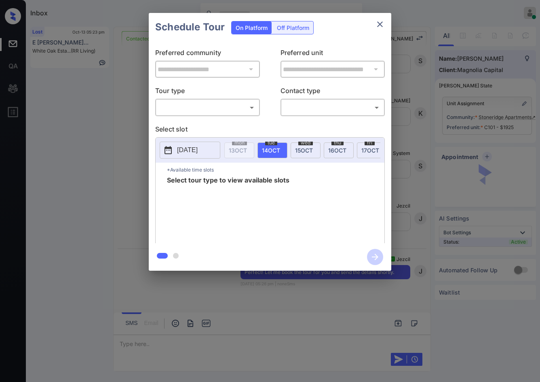
scroll to position [2345, 0]
click at [231, 109] on body "Inbox Jezcil Usanastre Online Set yourself offline Set yourself on break Profil…" at bounding box center [270, 191] width 540 height 382
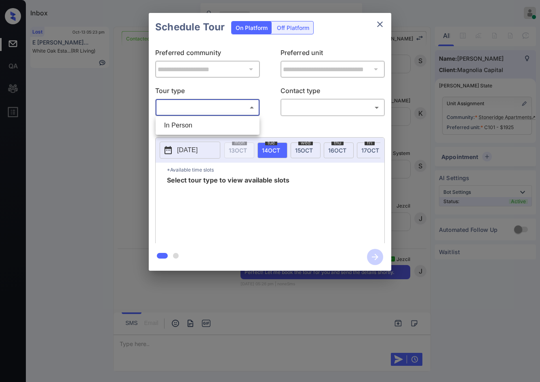
click at [223, 124] on li "In Person" at bounding box center [208, 125] width 100 height 15
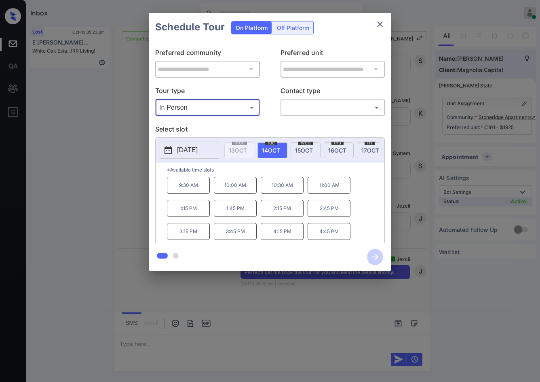
type input "********"
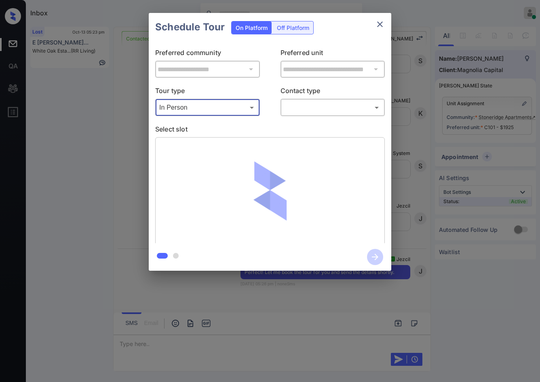
click at [323, 114] on body "Inbox Jezcil Usanastre Online Set yourself offline Set yourself on break Profil…" at bounding box center [270, 191] width 540 height 382
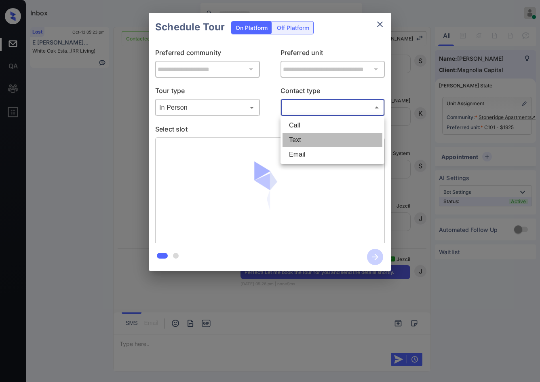
click at [300, 142] on li "Text" at bounding box center [333, 140] width 100 height 15
type input "****"
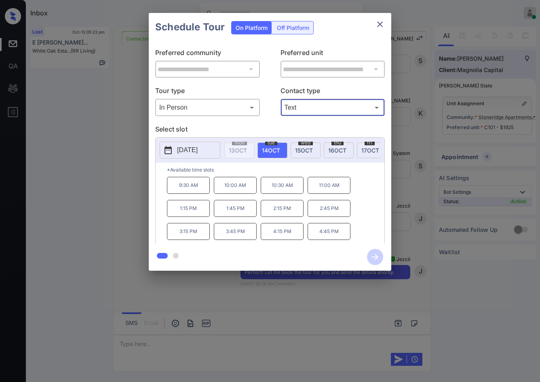
click at [325, 233] on p "4:45 PM" at bounding box center [329, 231] width 43 height 17
click at [372, 254] on icon "button" at bounding box center [375, 257] width 16 height 16
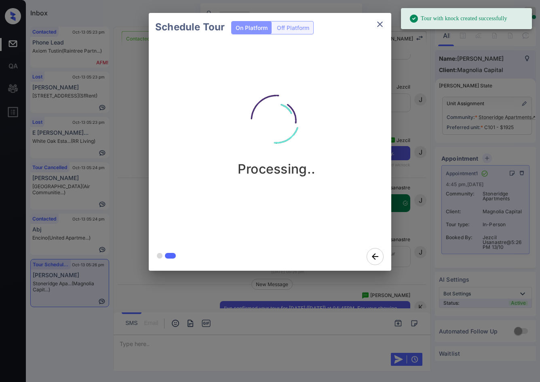
scroll to position [2525, 0]
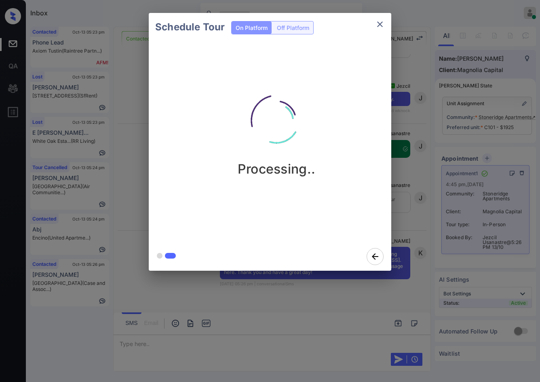
click at [107, 226] on div "Schedule Tour On Platform Off Platform Processing.." at bounding box center [270, 141] width 540 height 283
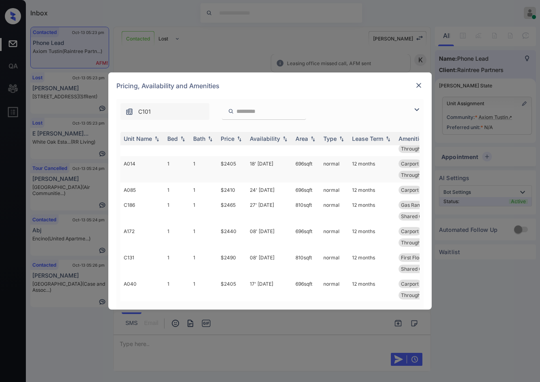
scroll to position [121, 0]
click at [418, 108] on img at bounding box center [417, 110] width 10 height 10
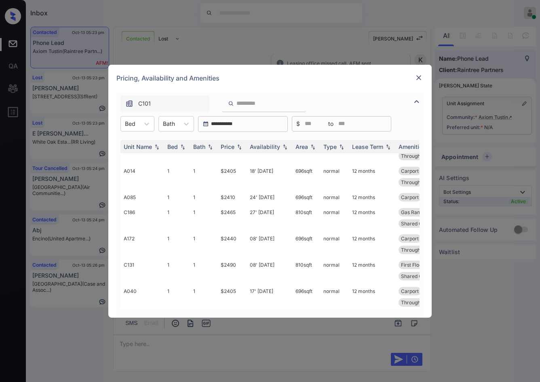
drag, startPoint x: 249, startPoint y: 84, endPoint x: 213, endPoint y: 112, distance: 46.0
click at [249, 84] on div "Pricing, Availability and Amenities" at bounding box center [269, 78] width 323 height 27
click at [137, 121] on div "Bed" at bounding box center [130, 124] width 19 height 12
click at [142, 175] on div "2" at bounding box center [137, 172] width 34 height 15
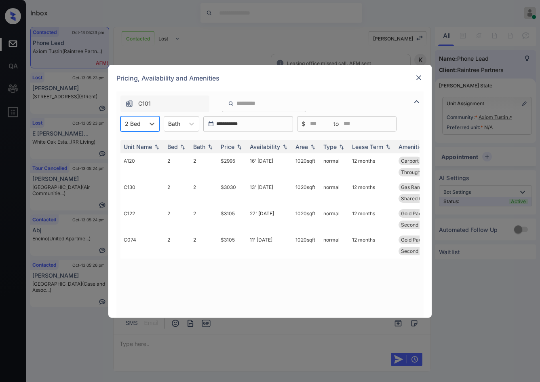
click at [420, 77] on img at bounding box center [419, 78] width 8 height 8
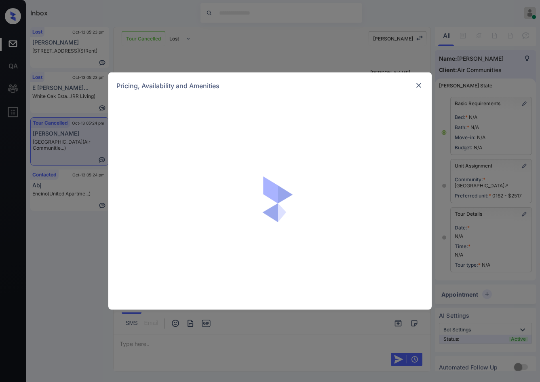
scroll to position [3293, 0]
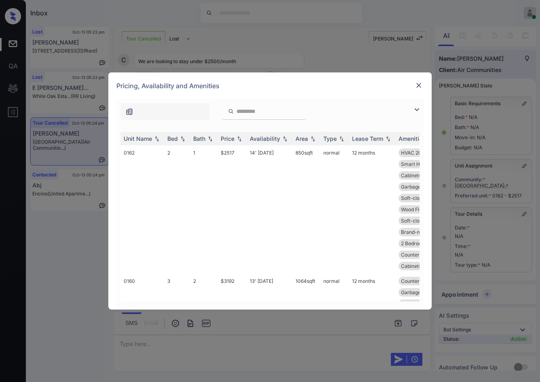
click at [415, 85] on img at bounding box center [419, 85] width 8 height 8
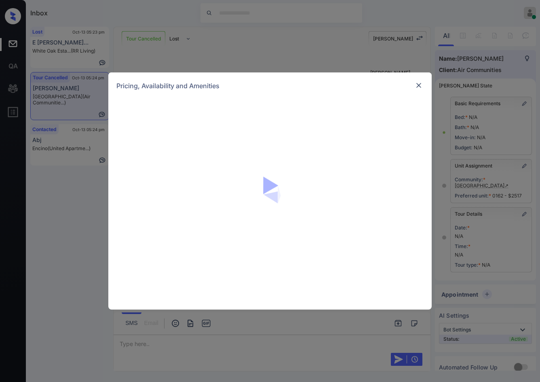
scroll to position [3293, 0]
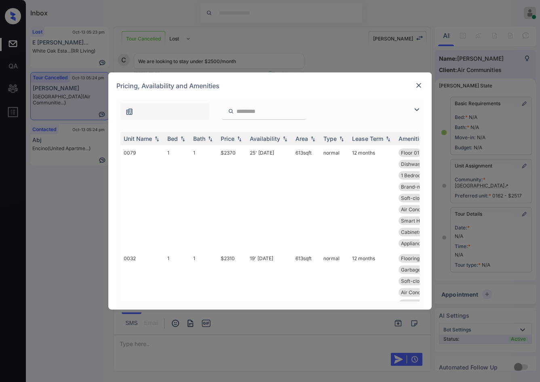
click at [415, 112] on img at bounding box center [417, 110] width 10 height 10
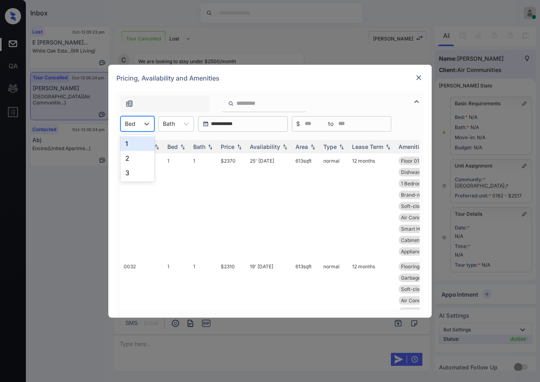
click at [135, 128] on div "Bed" at bounding box center [130, 124] width 19 height 12
click at [131, 158] on div "2" at bounding box center [137, 158] width 34 height 15
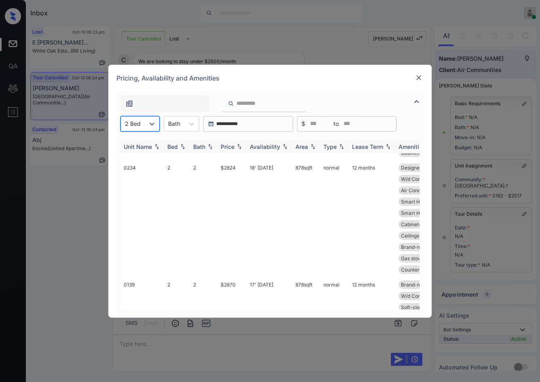
click at [241, 143] on div "Price" at bounding box center [232, 146] width 23 height 7
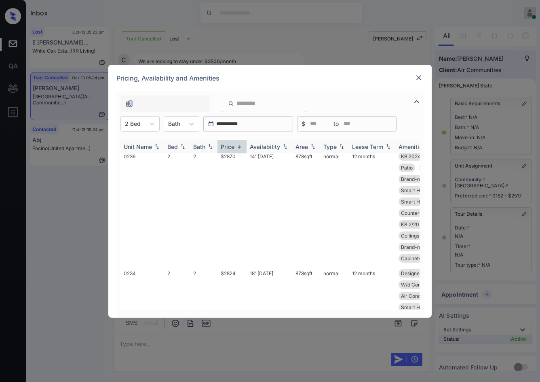
click at [241, 144] on img at bounding box center [239, 147] width 8 height 6
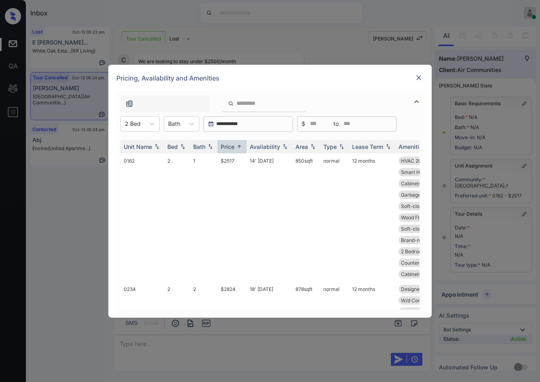
click at [420, 76] on img at bounding box center [419, 78] width 8 height 8
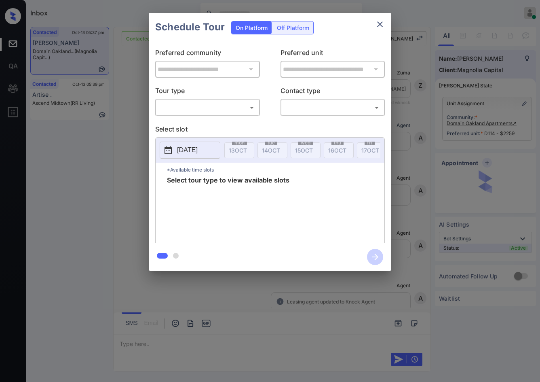
scroll to position [4150, 0]
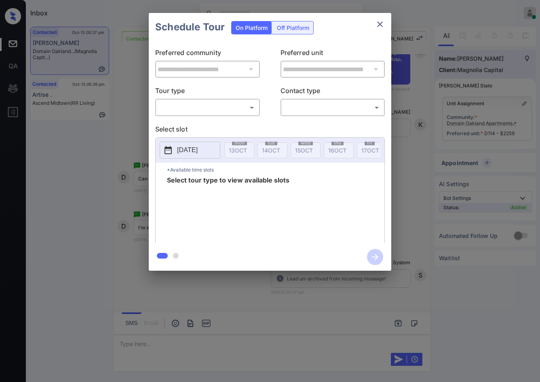
click at [190, 110] on body "Inbox Jezcil Usanastre Online Set yourself offline Set yourself on break Profil…" at bounding box center [270, 191] width 540 height 382
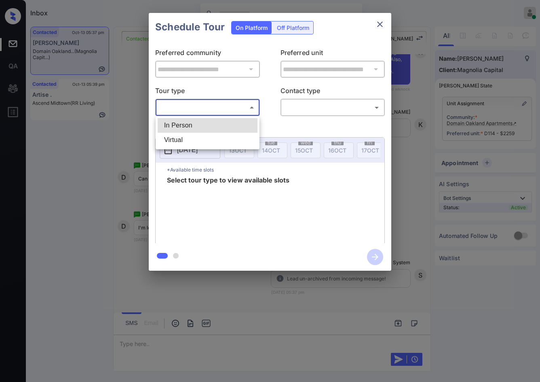
click at [194, 122] on li "In Person" at bounding box center [208, 125] width 100 height 15
type input "********"
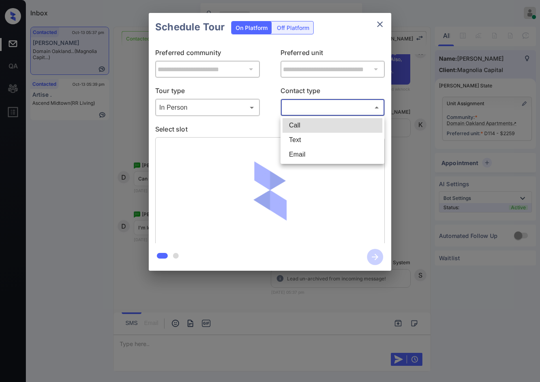
click at [375, 112] on body "Inbox Jezcil Usanastre Online Set yourself offline Set yourself on break Profil…" at bounding box center [270, 191] width 540 height 382
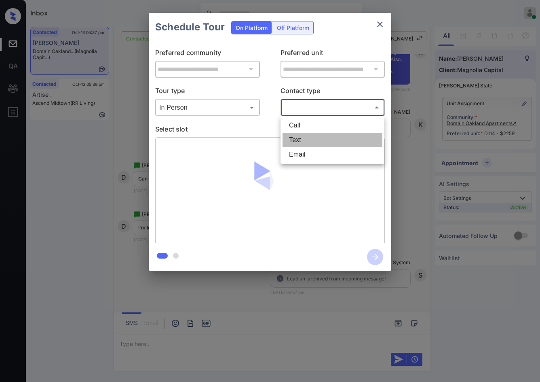
click at [323, 138] on li "Text" at bounding box center [333, 140] width 100 height 15
type input "****"
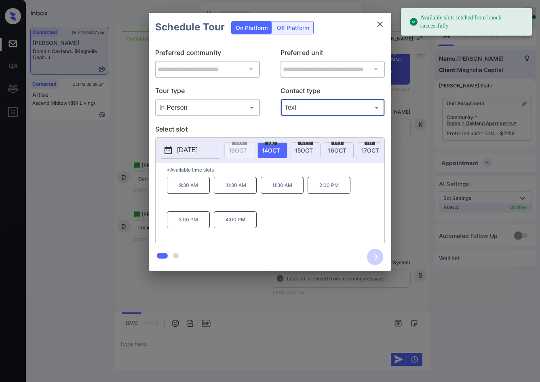
click at [124, 193] on div "**********" at bounding box center [270, 141] width 540 height 283
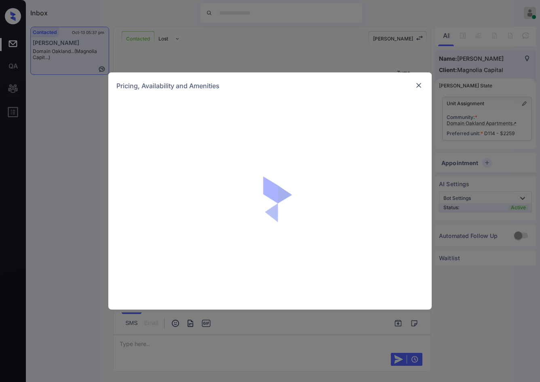
scroll to position [4716, 0]
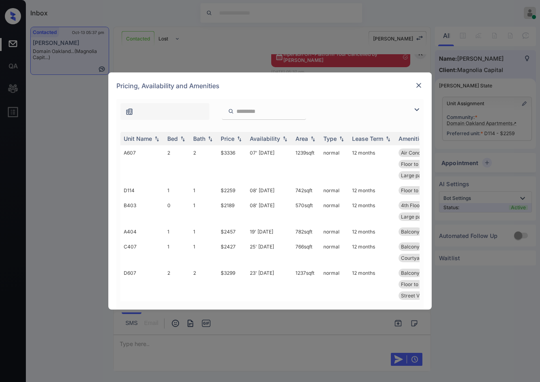
click at [417, 110] on img at bounding box center [417, 110] width 10 height 10
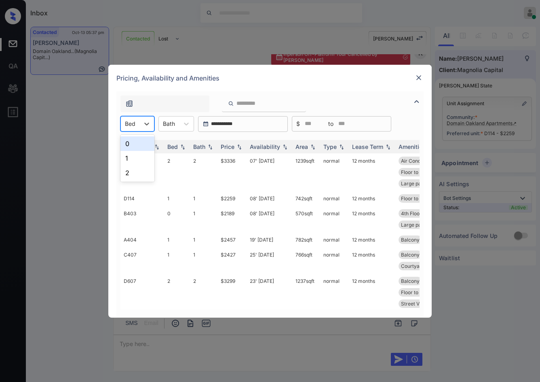
click at [129, 125] on div at bounding box center [130, 123] width 11 height 8
click at [139, 155] on div "1" at bounding box center [137, 158] width 34 height 15
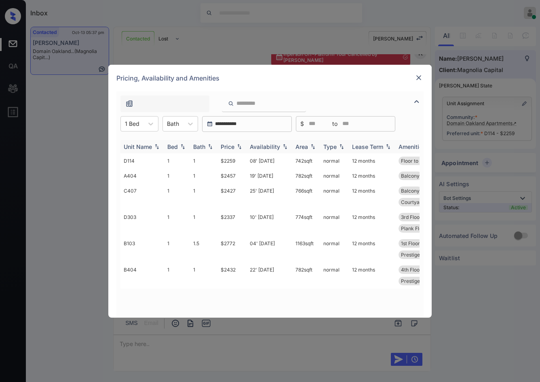
click at [242, 147] on img at bounding box center [239, 147] width 8 height 6
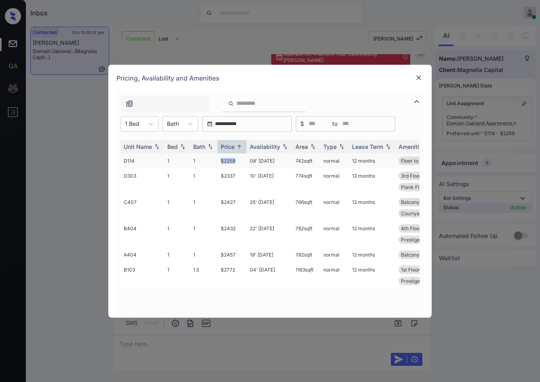
drag, startPoint x: 217, startPoint y: 161, endPoint x: 240, endPoint y: 160, distance: 23.1
click at [240, 160] on tr "D114 1 1 $2259 08' Oct 25 742 sqft normal 12 months Floor to Ceilin... Plank Fl…" at bounding box center [331, 160] width 423 height 15
copy tr "$2259"
click at [418, 80] on img at bounding box center [419, 78] width 8 height 8
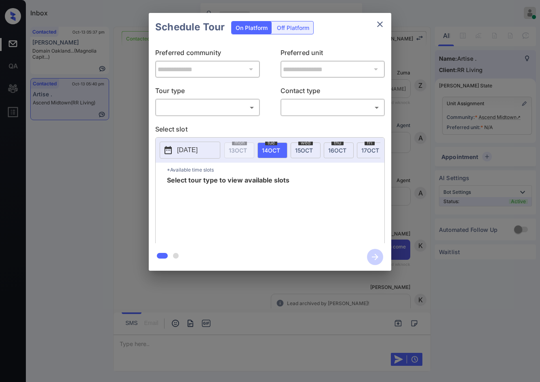
scroll to position [3385, 0]
click at [230, 115] on div "​ ​" at bounding box center [207, 107] width 105 height 17
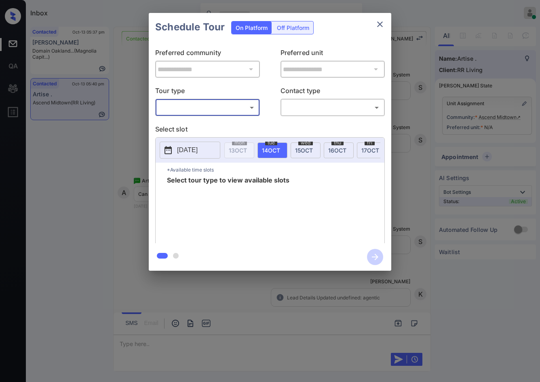
click at [218, 111] on body "Inbox Jezcil Usanastre Online Set yourself offline Set yourself on break Profil…" at bounding box center [270, 191] width 540 height 382
click at [211, 120] on li "In Person" at bounding box center [208, 125] width 100 height 15
type input "********"
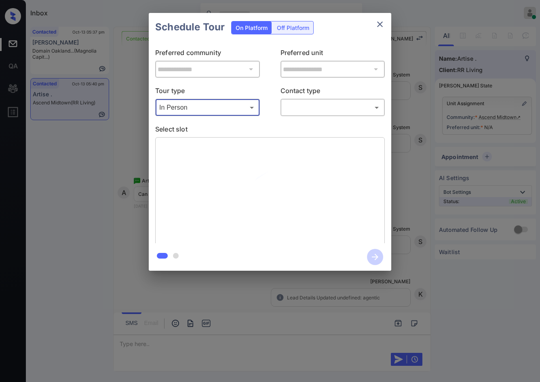
click at [325, 104] on body "Inbox Jezcil Usanastre Online Set yourself offline Set yourself on break Profil…" at bounding box center [270, 191] width 540 height 382
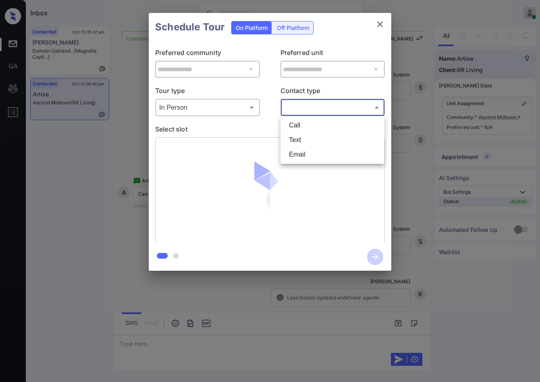
click at [317, 129] on li "Call" at bounding box center [333, 125] width 100 height 15
click at [313, 106] on body "Inbox Jezcil Usanastre Online Set yourself offline Set yourself on break Profil…" at bounding box center [270, 191] width 540 height 382
click at [308, 147] on li "Email" at bounding box center [333, 154] width 100 height 15
click at [294, 113] on body "Inbox Jezcil Usanastre Online Set yourself offline Set yourself on break Profil…" at bounding box center [270, 191] width 540 height 382
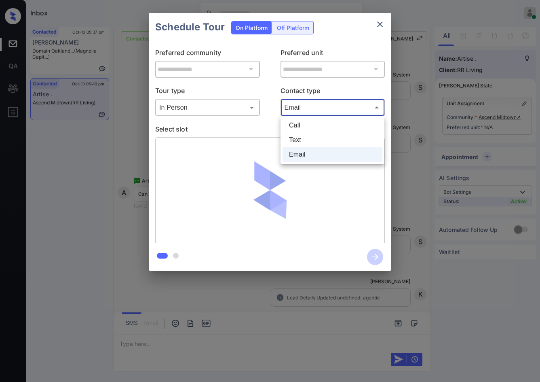
click at [296, 139] on li "Text" at bounding box center [333, 140] width 100 height 15
type input "****"
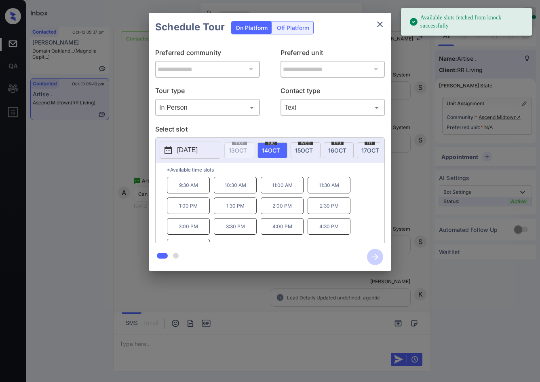
click at [198, 155] on p "[DATE]" at bounding box center [187, 150] width 21 height 10
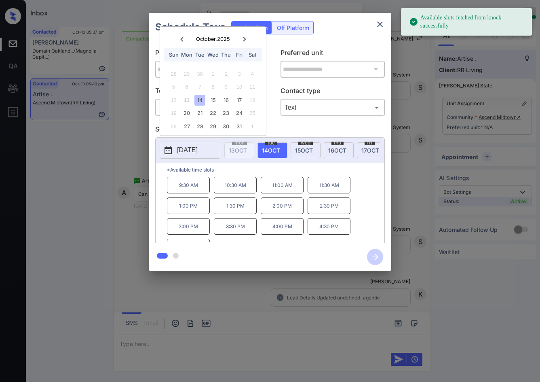
click at [198, 152] on p "[DATE]" at bounding box center [187, 150] width 21 height 10
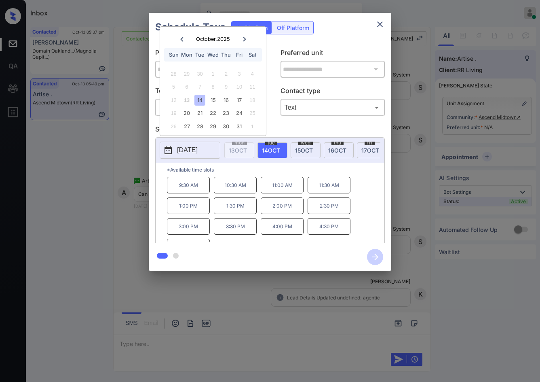
click at [243, 37] on icon at bounding box center [244, 39] width 5 height 5
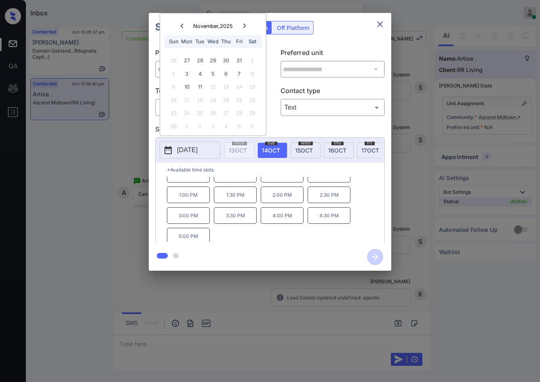
scroll to position [14, 0]
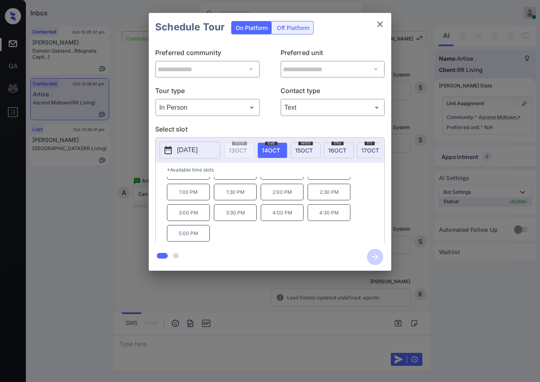
click at [126, 173] on div "**********" at bounding box center [270, 141] width 540 height 283
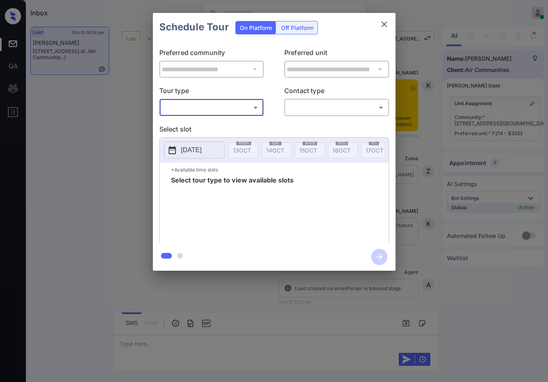
scroll to position [6135, 0]
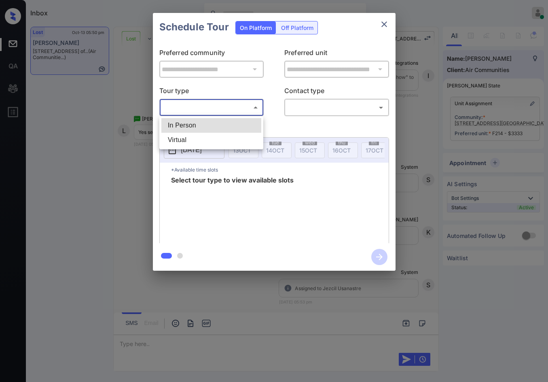
click at [219, 108] on body "Inbox Jezcil Usanastre Online Set yourself offline Set yourself on break Profil…" at bounding box center [274, 191] width 548 height 382
click at [213, 126] on li "In Person" at bounding box center [211, 125] width 100 height 15
type input "********"
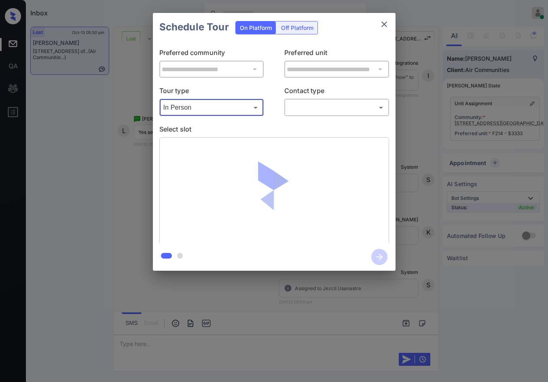
click at [303, 114] on body "Inbox Jezcil Usanastre Online Set yourself offline Set yourself on break Profil…" at bounding box center [274, 191] width 548 height 382
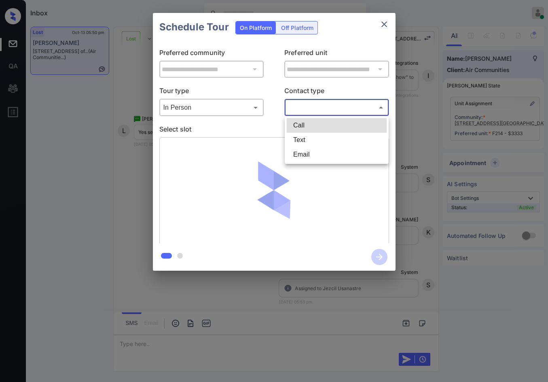
click at [308, 143] on li "Text" at bounding box center [337, 140] width 100 height 15
type input "****"
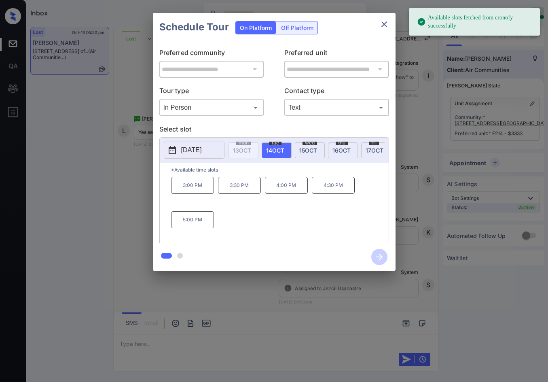
click at [207, 182] on p "3:00 PM" at bounding box center [192, 185] width 43 height 17
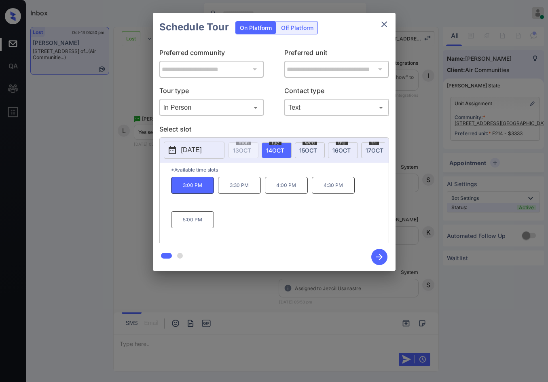
click at [379, 255] on icon "button" at bounding box center [379, 257] width 16 height 16
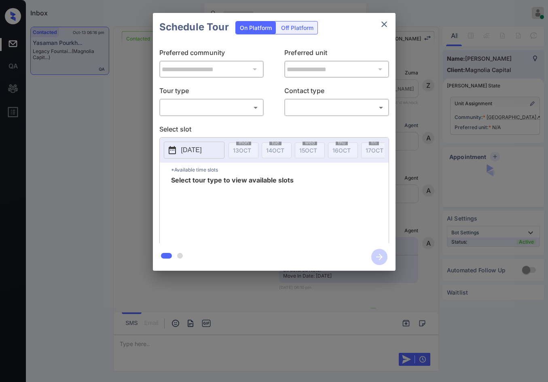
click at [239, 110] on body "Inbox Jezcil Usanastre Online Set yourself offline Set yourself on break Profil…" at bounding box center [274, 191] width 548 height 382
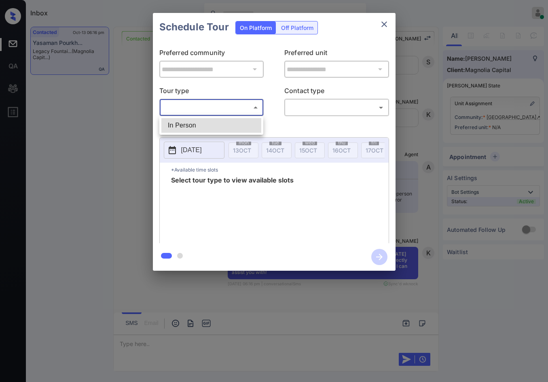
click at [236, 126] on li "In Person" at bounding box center [211, 125] width 100 height 15
type input "********"
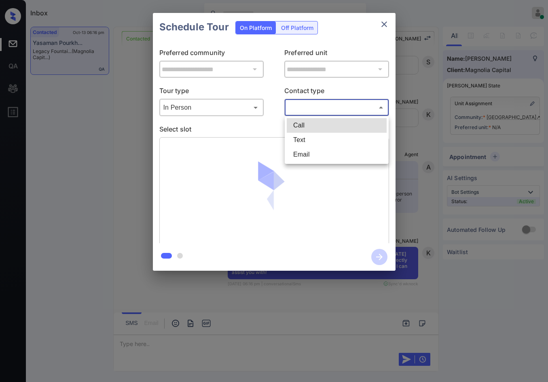
click at [297, 106] on body "Inbox Jezcil Usanastre Online Set yourself offline Set yourself on break Profil…" at bounding box center [274, 191] width 548 height 382
click at [303, 139] on li "Text" at bounding box center [337, 140] width 100 height 15
type input "****"
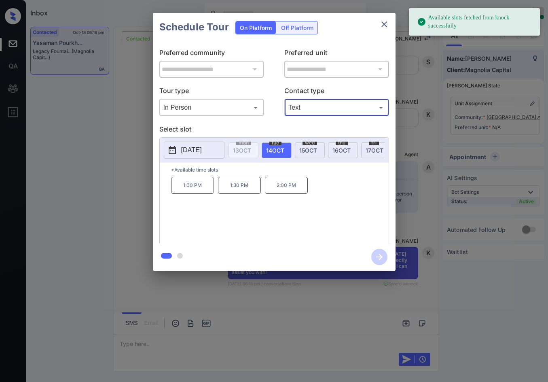
click at [202, 150] on p "[DATE]" at bounding box center [191, 150] width 21 height 10
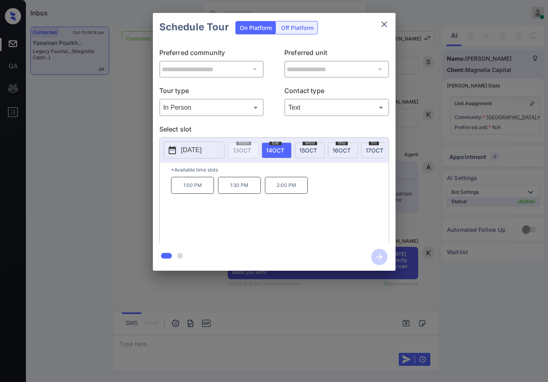
click at [50, 192] on div "**********" at bounding box center [274, 141] width 548 height 283
